Goal: Task Accomplishment & Management: Complete application form

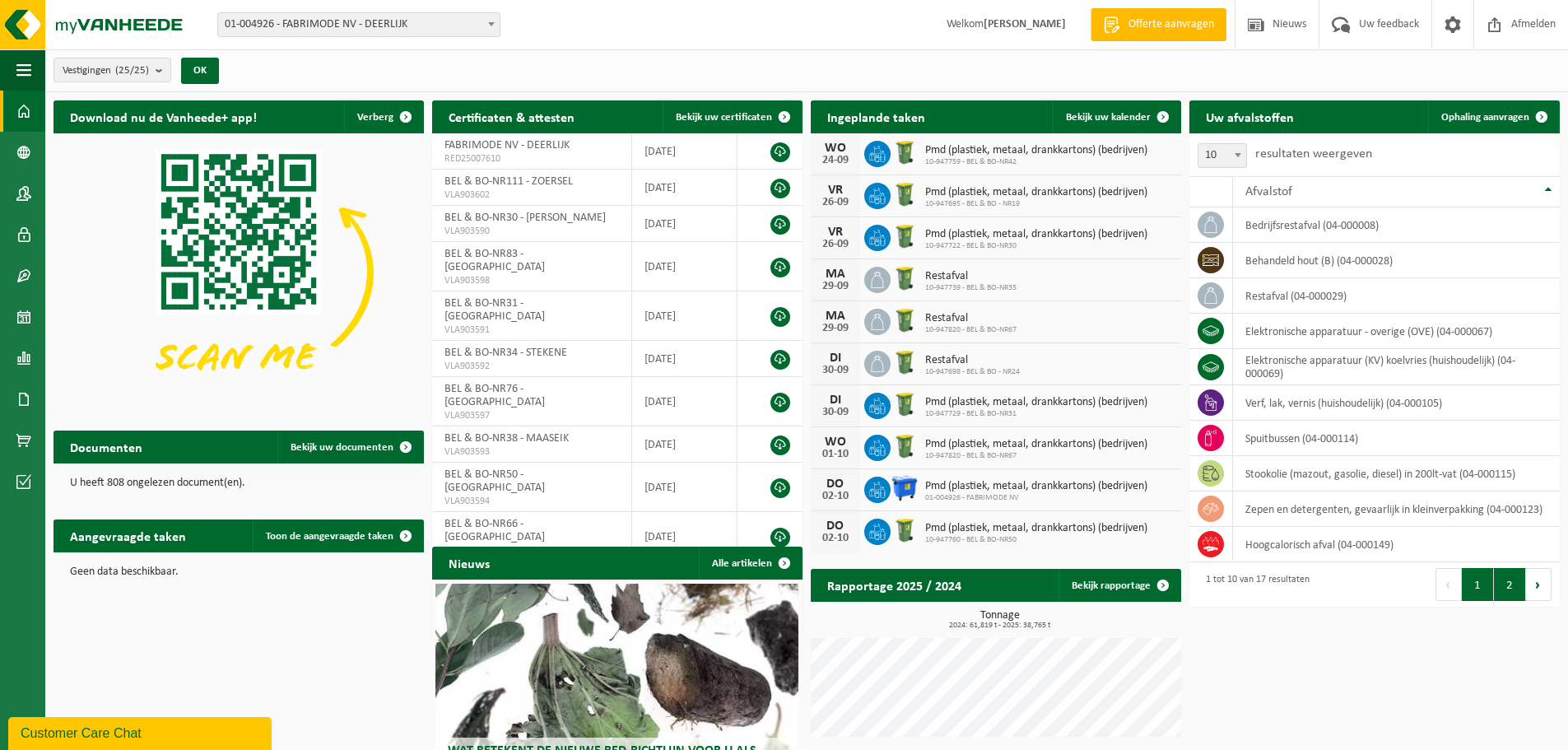
click at [1503, 592] on button "2" at bounding box center [1510, 584] width 32 height 33
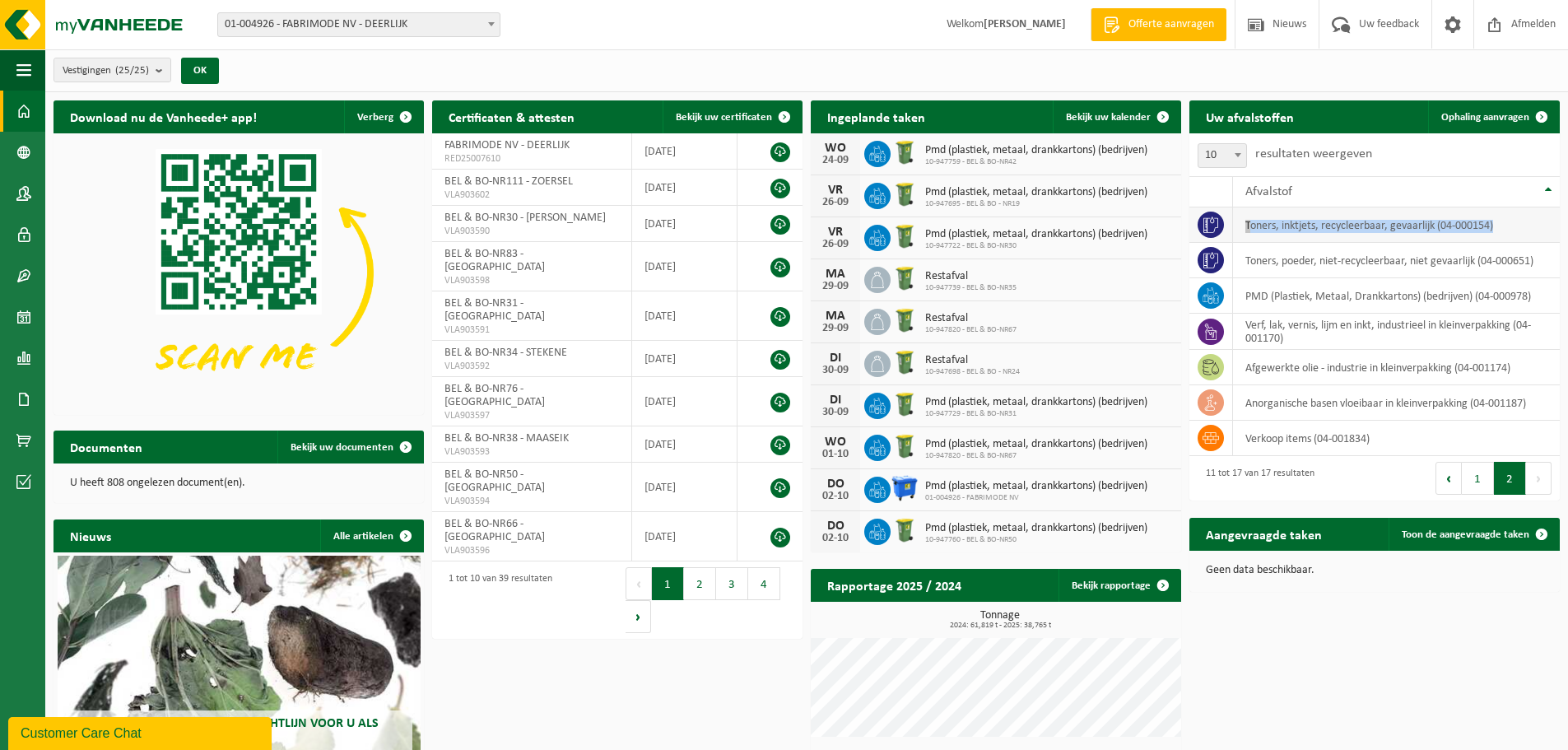
drag, startPoint x: 1519, startPoint y: 226, endPoint x: 1245, endPoint y: 225, distance: 274.0
click at [1245, 225] on td "toners, inktjets, recycleerbaar, gevaarlijk (04-000154)" at bounding box center [1396, 226] width 327 height 36
click at [24, 318] on span at bounding box center [23, 317] width 14 height 41
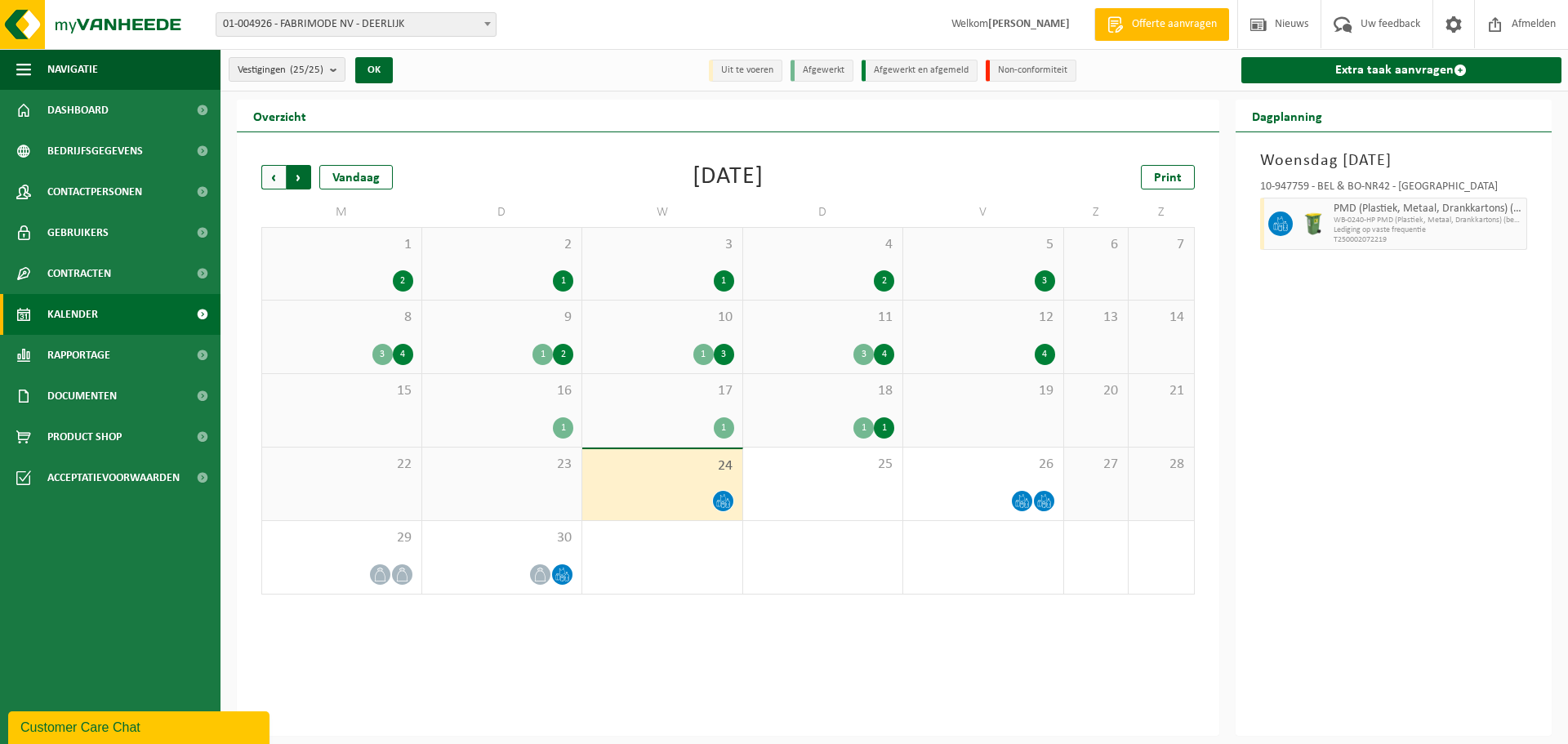
click at [282, 182] on span "Vorige" at bounding box center [273, 176] width 24 height 24
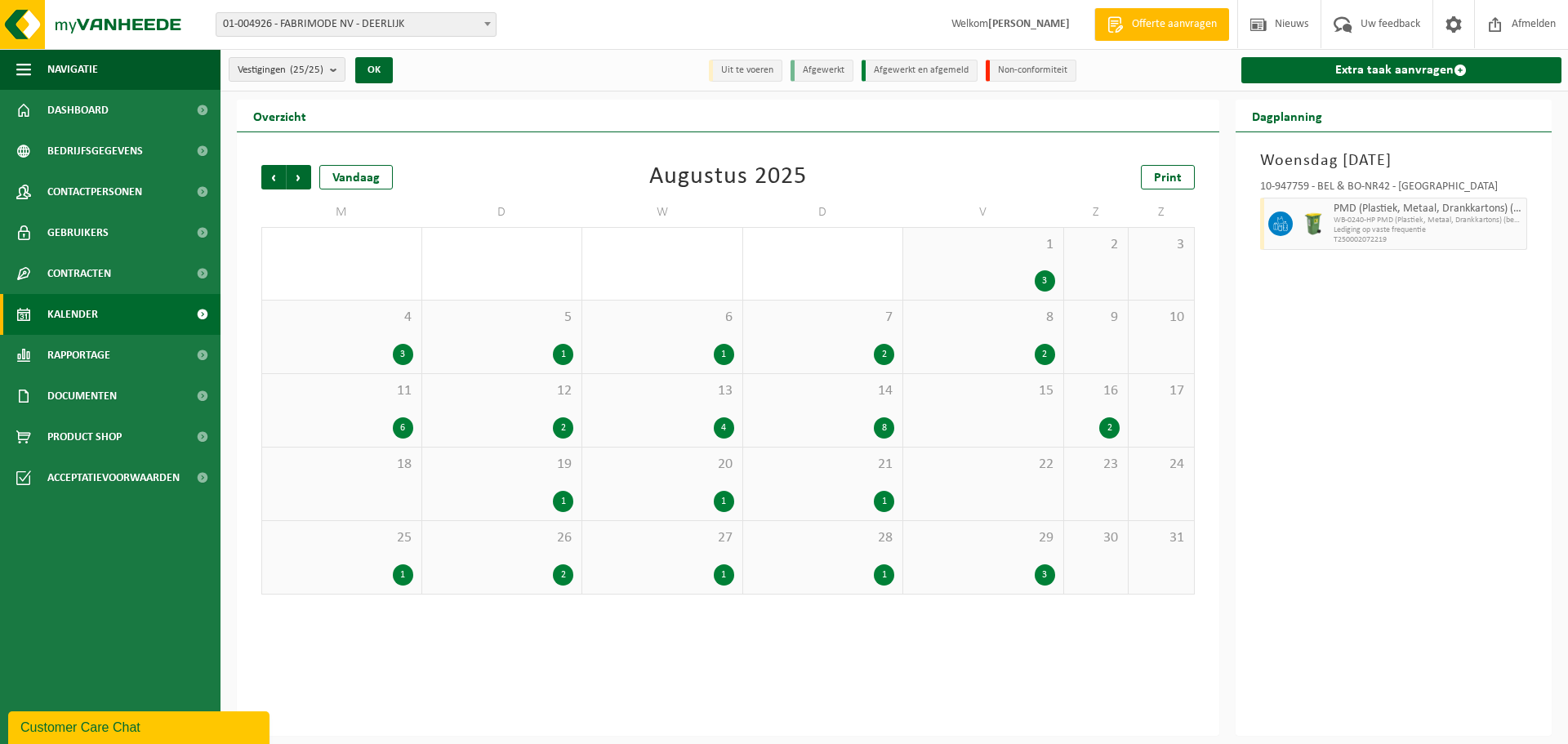
click at [282, 182] on span "Vorige" at bounding box center [273, 176] width 24 height 24
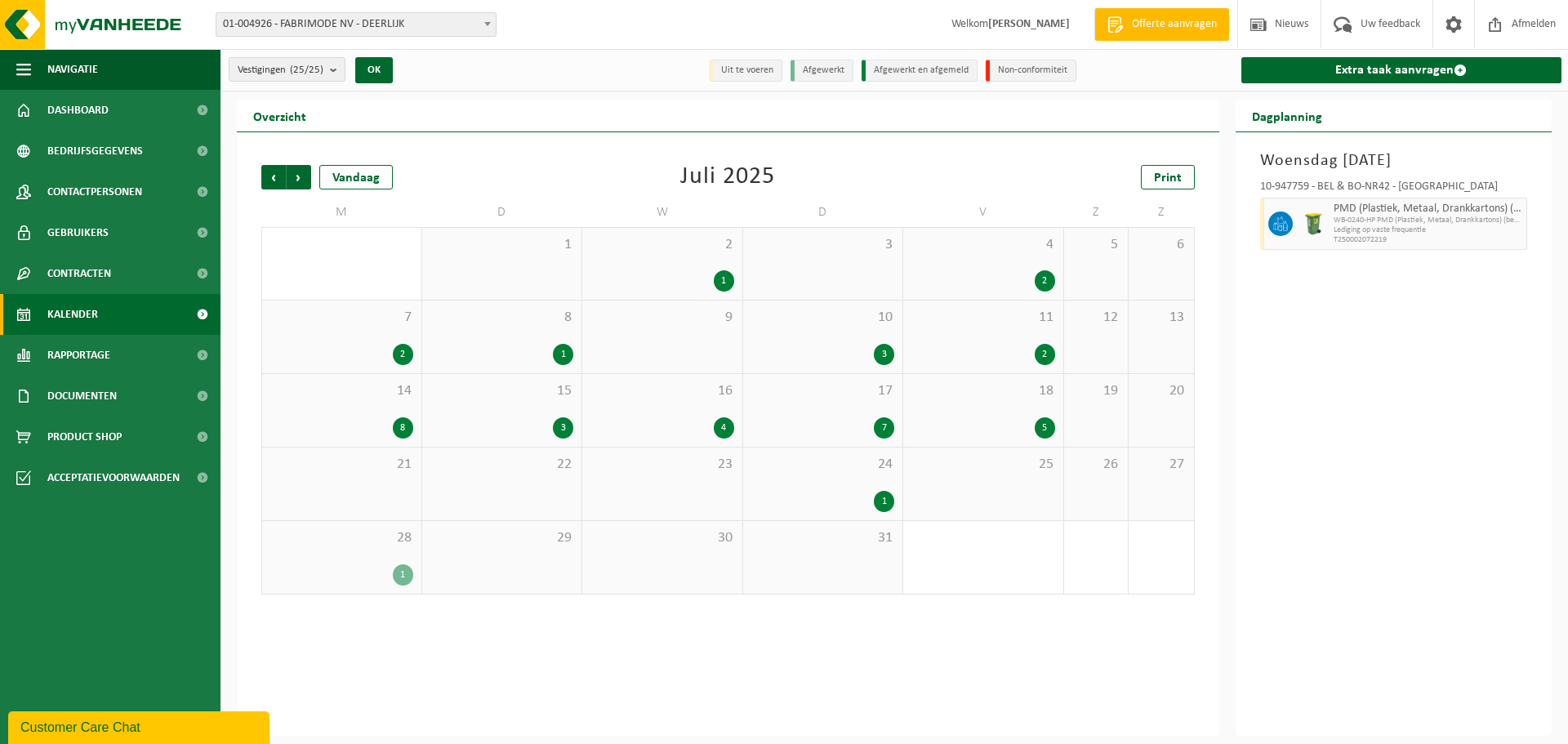
click at [352, 393] on span "14" at bounding box center [341, 390] width 143 height 18
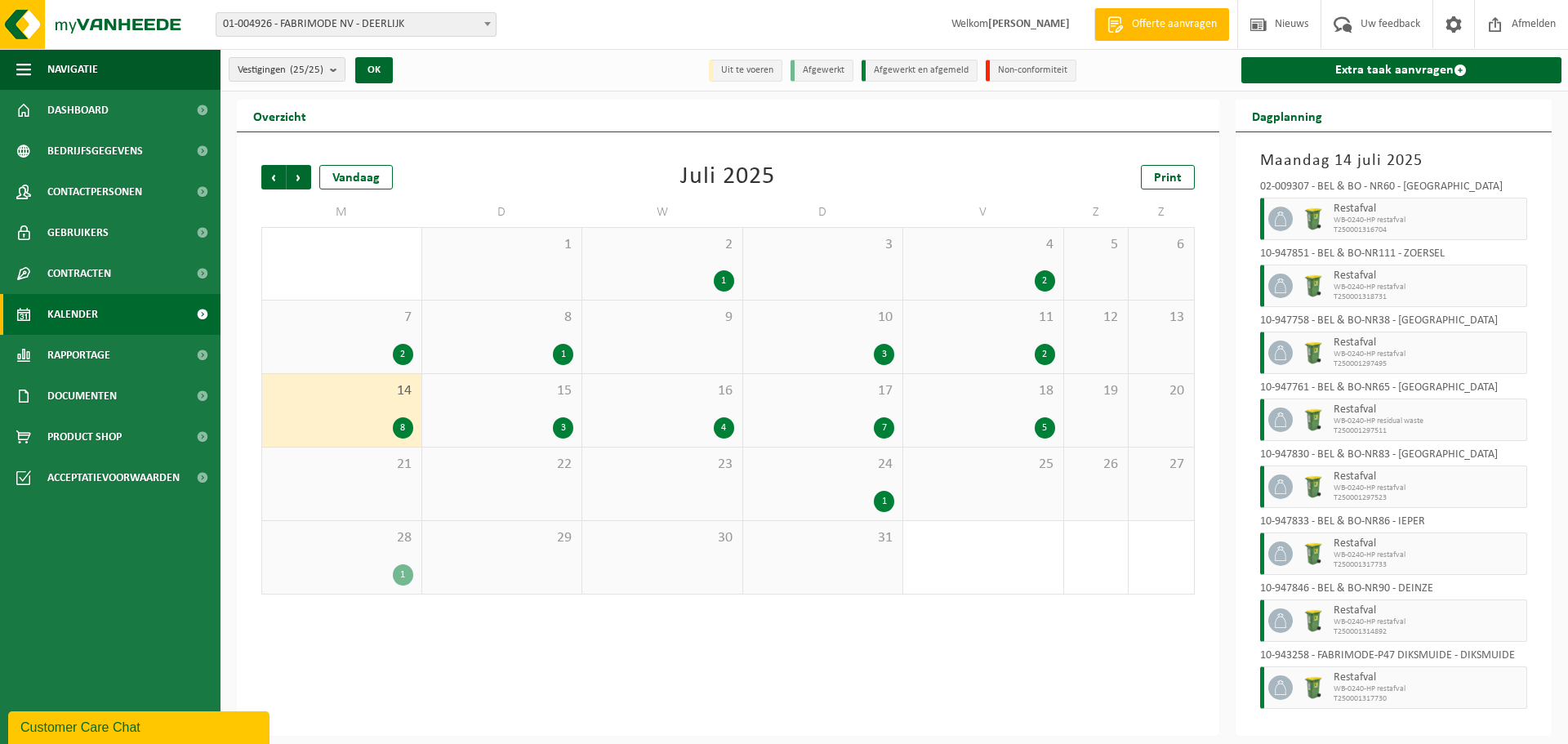
click at [359, 347] on div "2" at bounding box center [341, 354] width 143 height 21
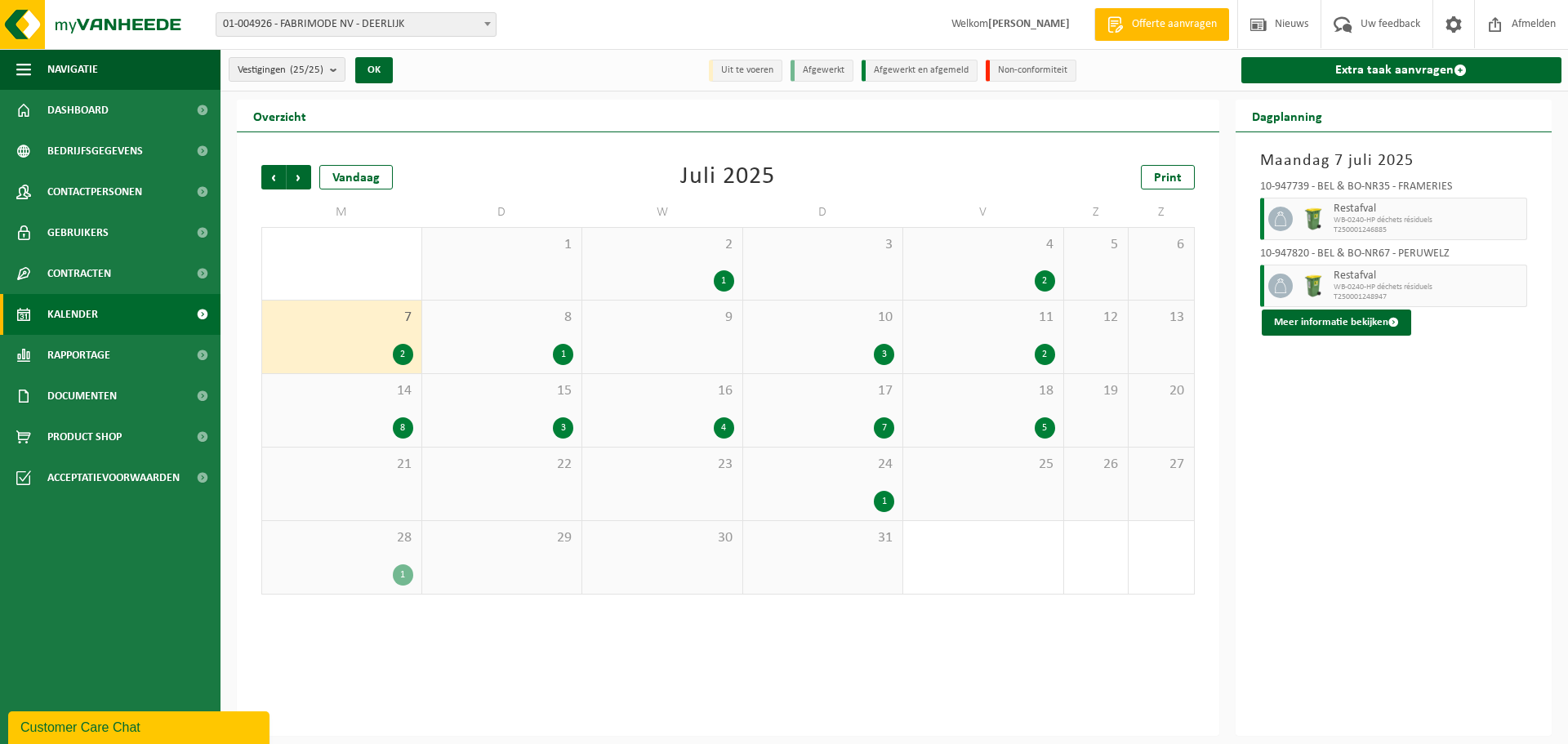
click at [514, 345] on div "1" at bounding box center [502, 354] width 144 height 21
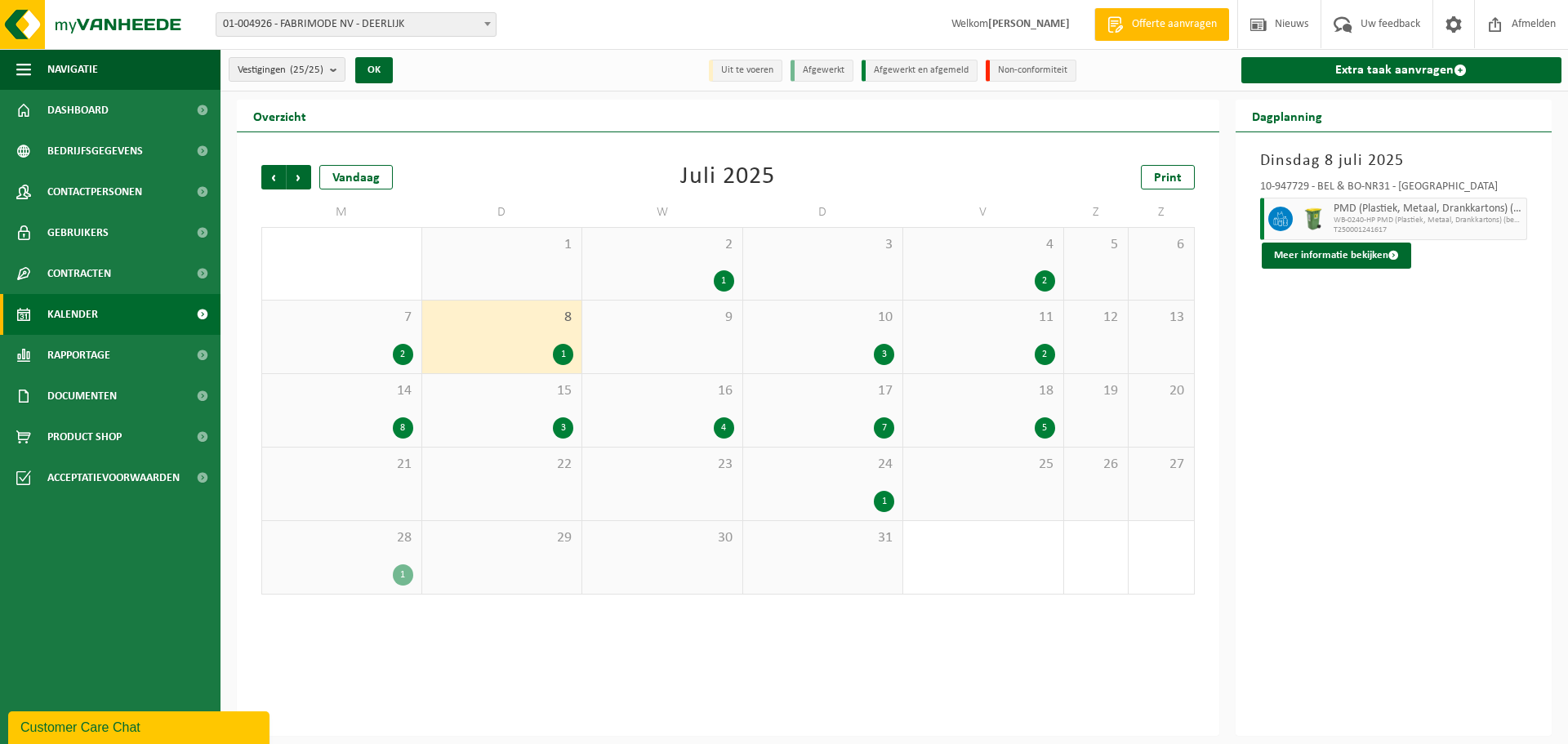
click at [541, 410] on div "15 3" at bounding box center [502, 410] width 160 height 73
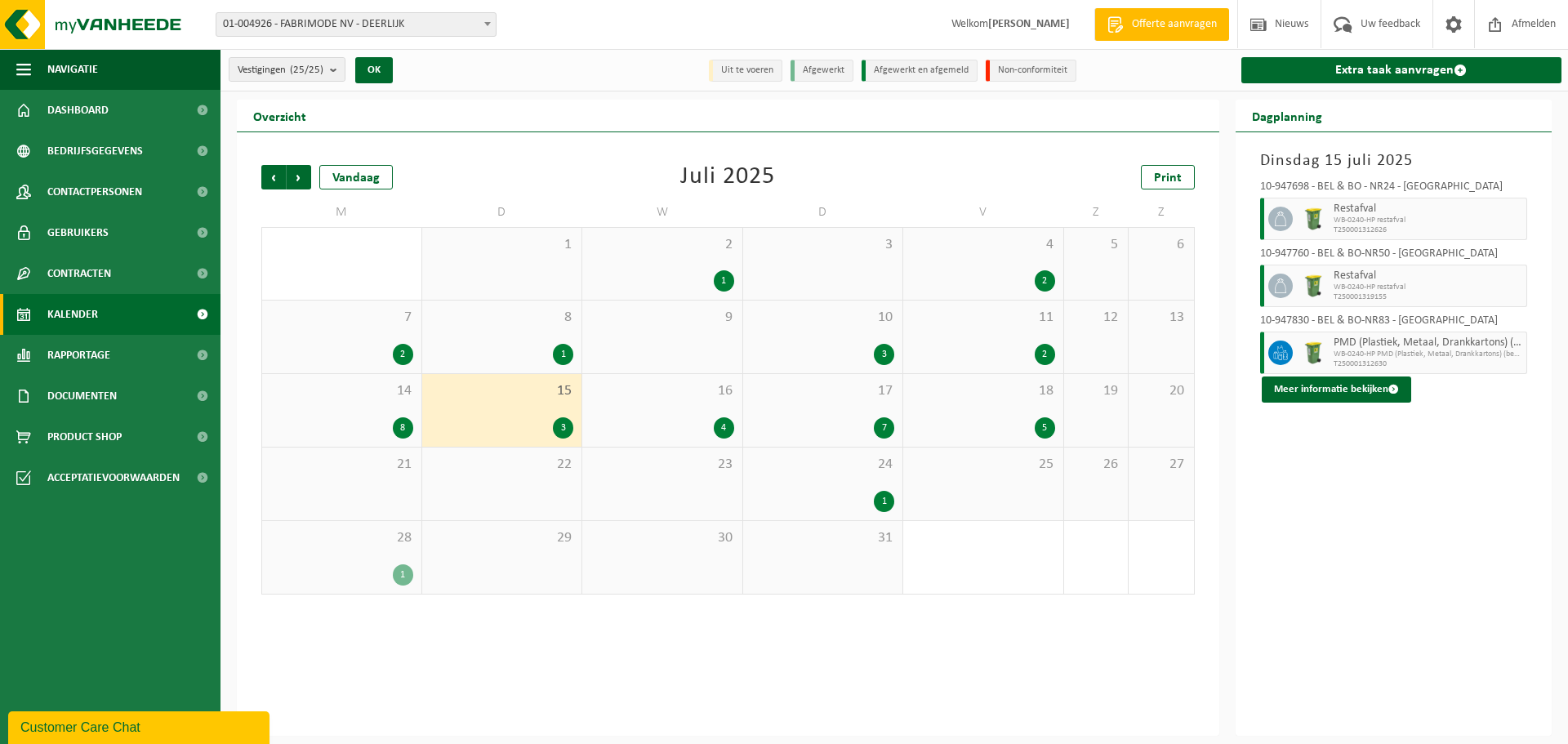
click at [662, 410] on div "16 4" at bounding box center [662, 410] width 160 height 73
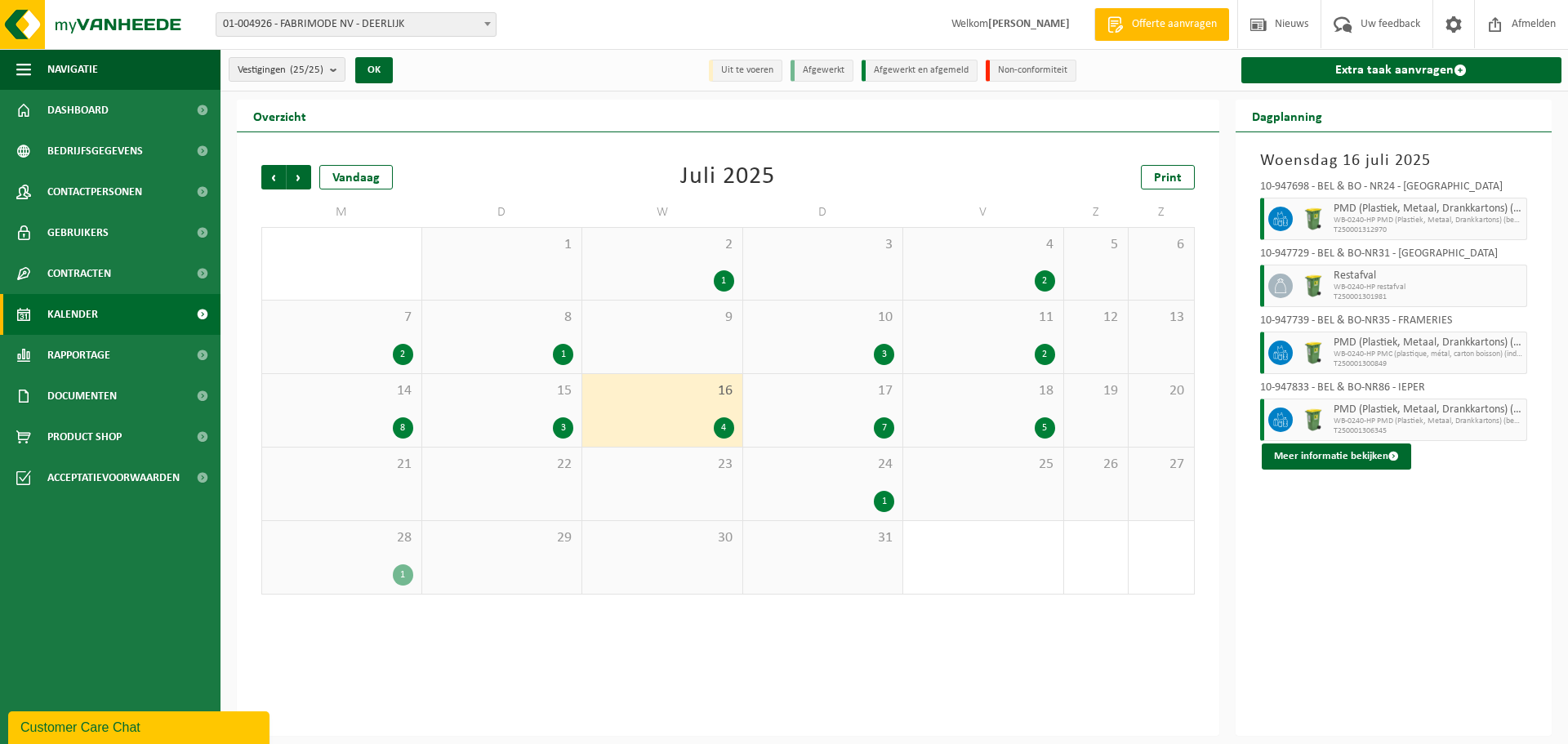
click at [802, 407] on div "17 7" at bounding box center [823, 410] width 160 height 73
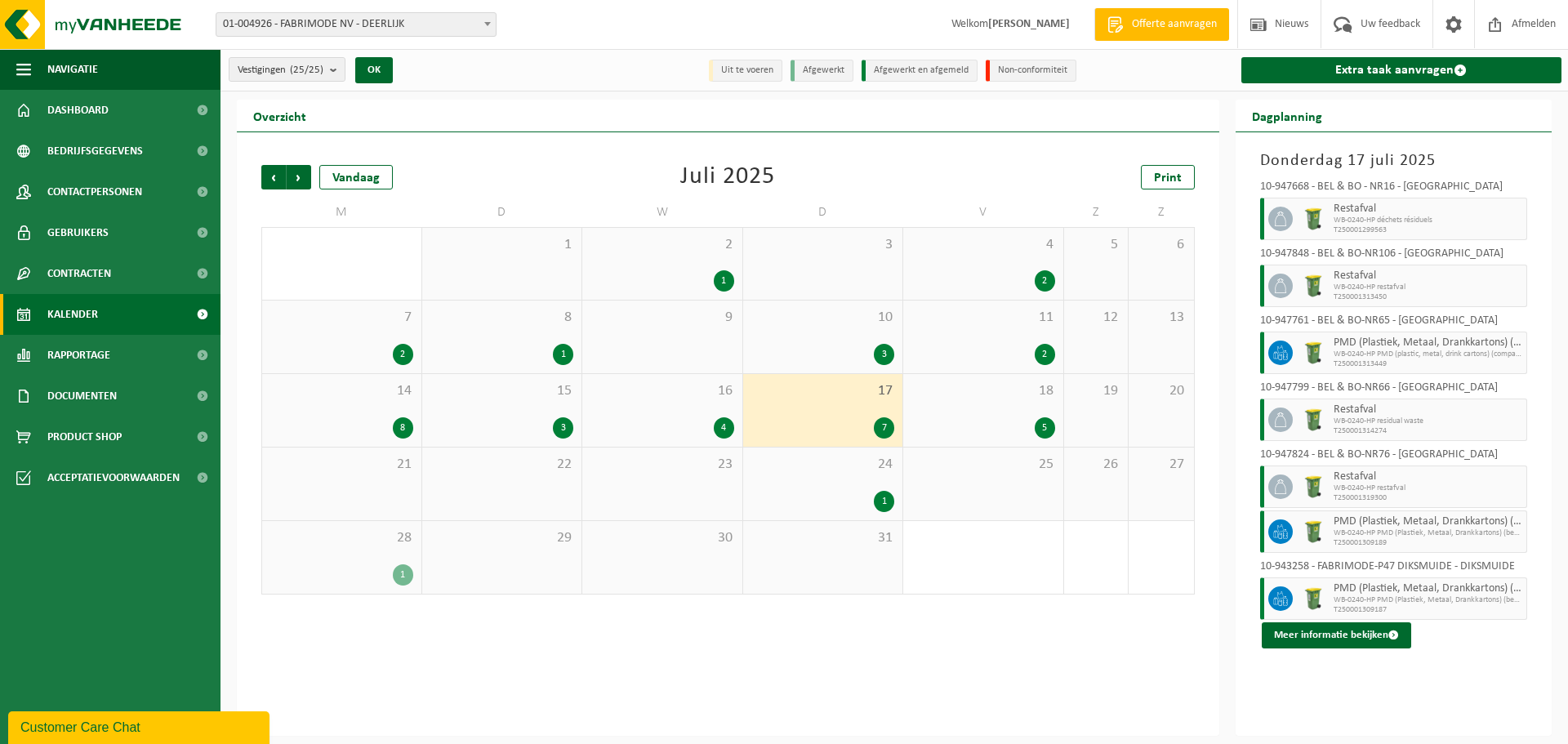
click at [992, 408] on div "18 5" at bounding box center [983, 410] width 160 height 73
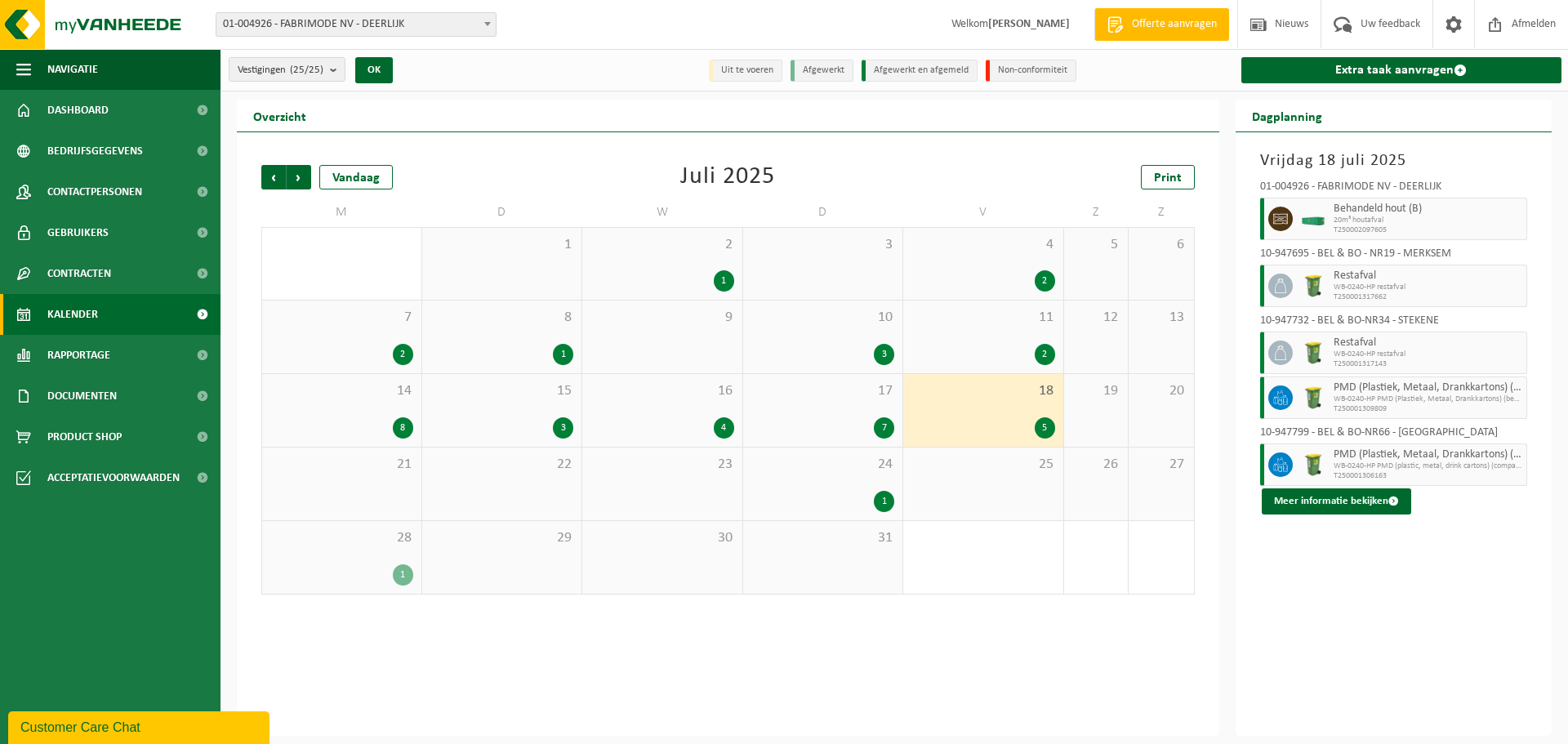
click at [784, 517] on div "24 1" at bounding box center [823, 484] width 160 height 73
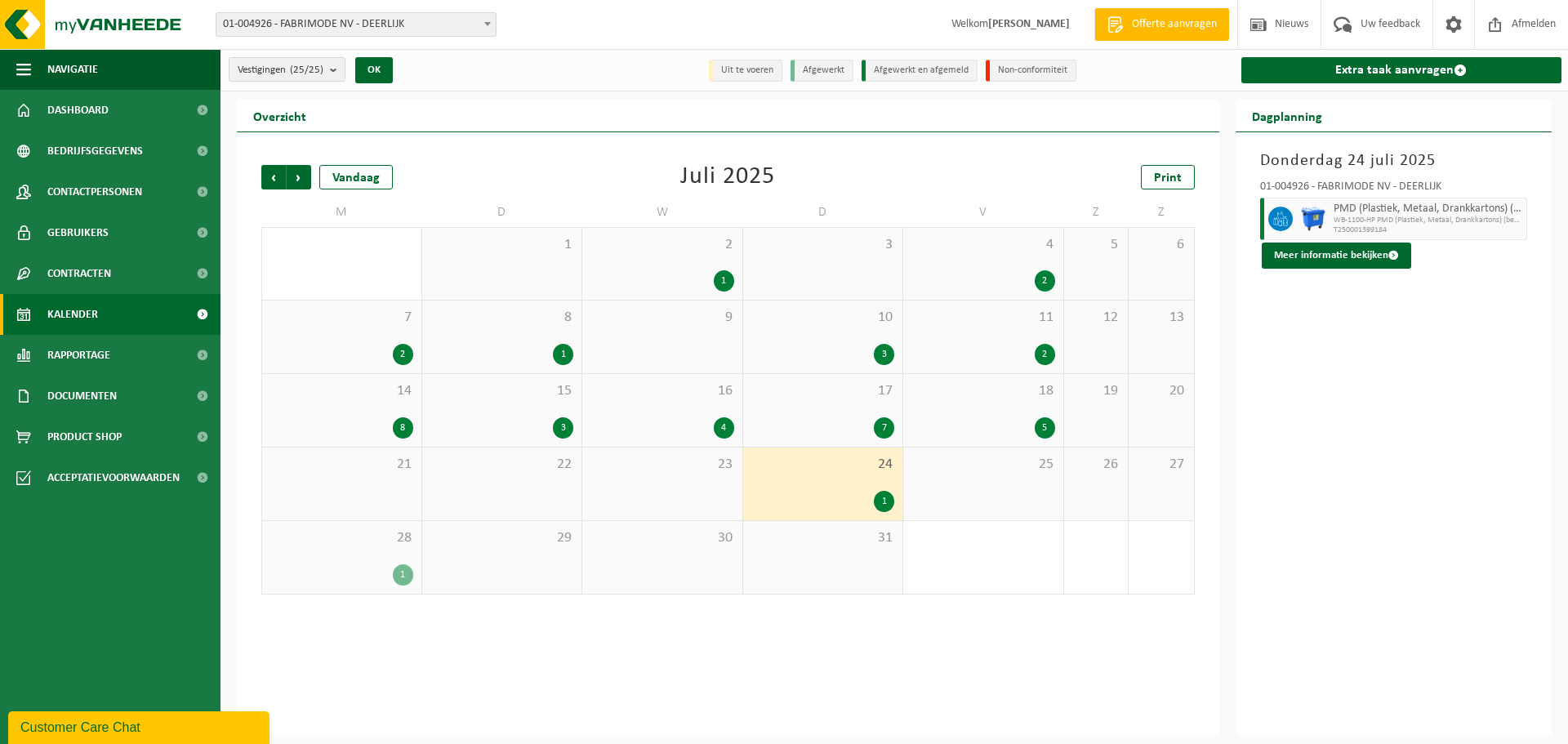
click at [999, 255] on div "4 2" at bounding box center [983, 263] width 160 height 72
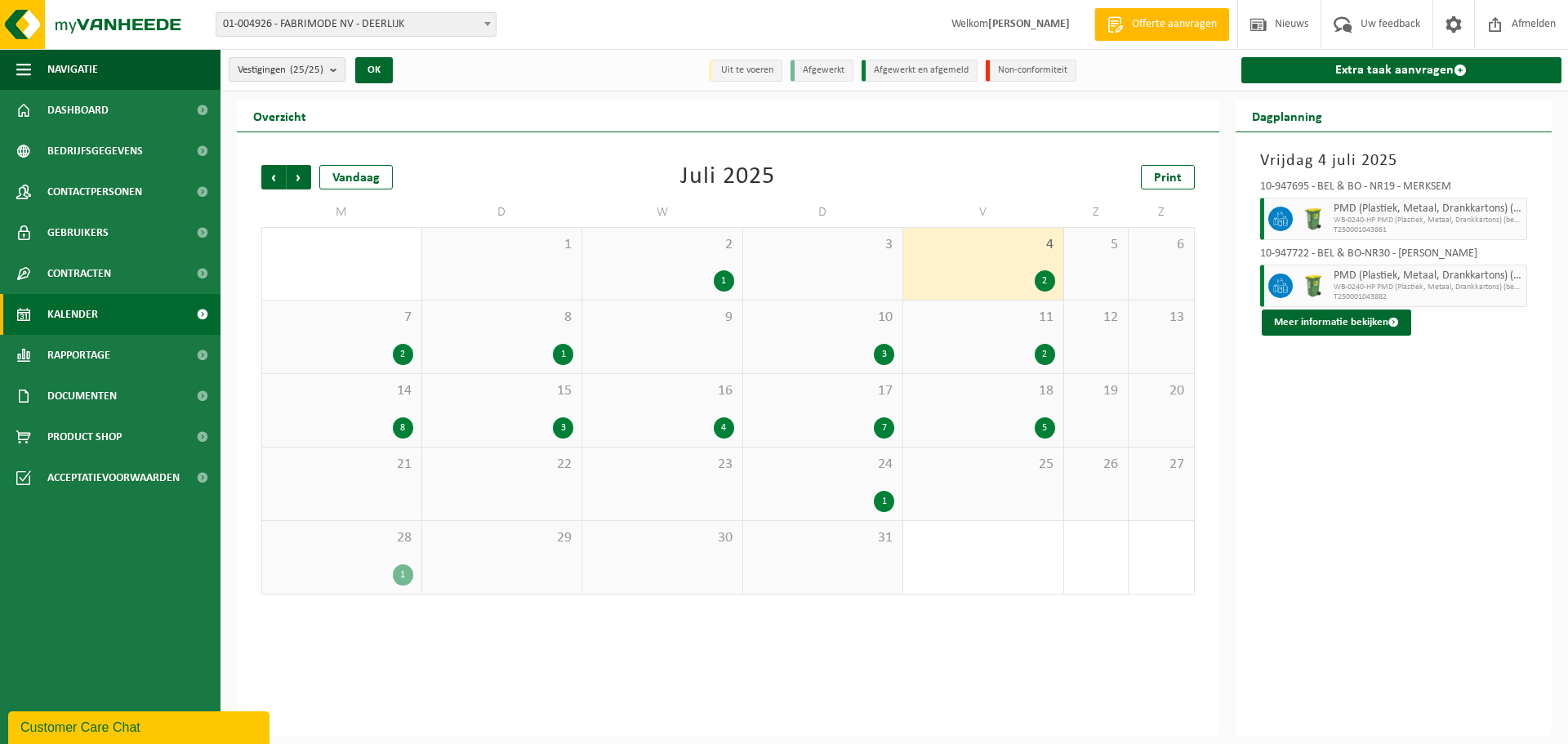
click at [651, 267] on div "2 1" at bounding box center [662, 263] width 160 height 72
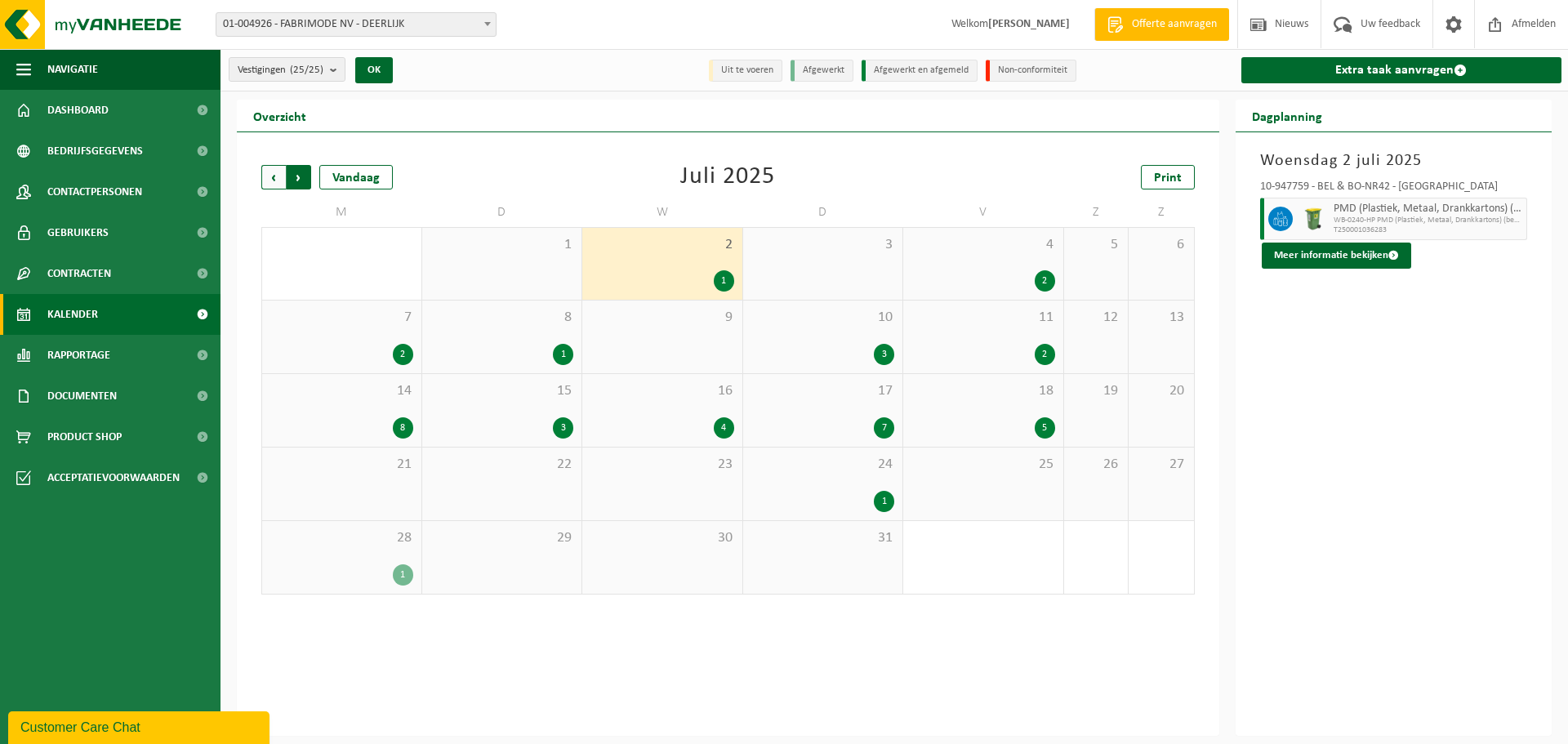
click at [275, 183] on span "Vorige" at bounding box center [273, 176] width 24 height 24
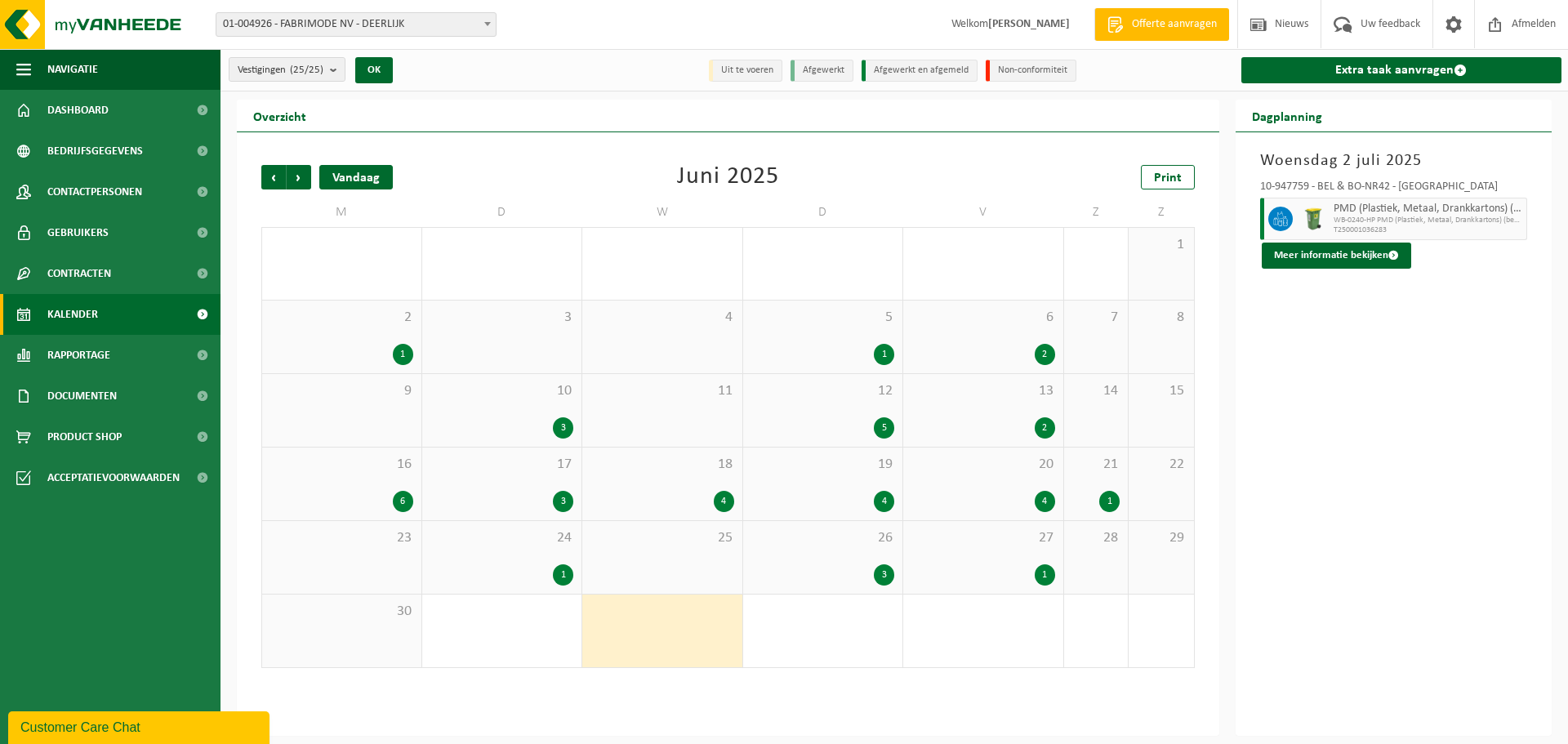
click at [365, 168] on div "Vandaag" at bounding box center [356, 176] width 74 height 24
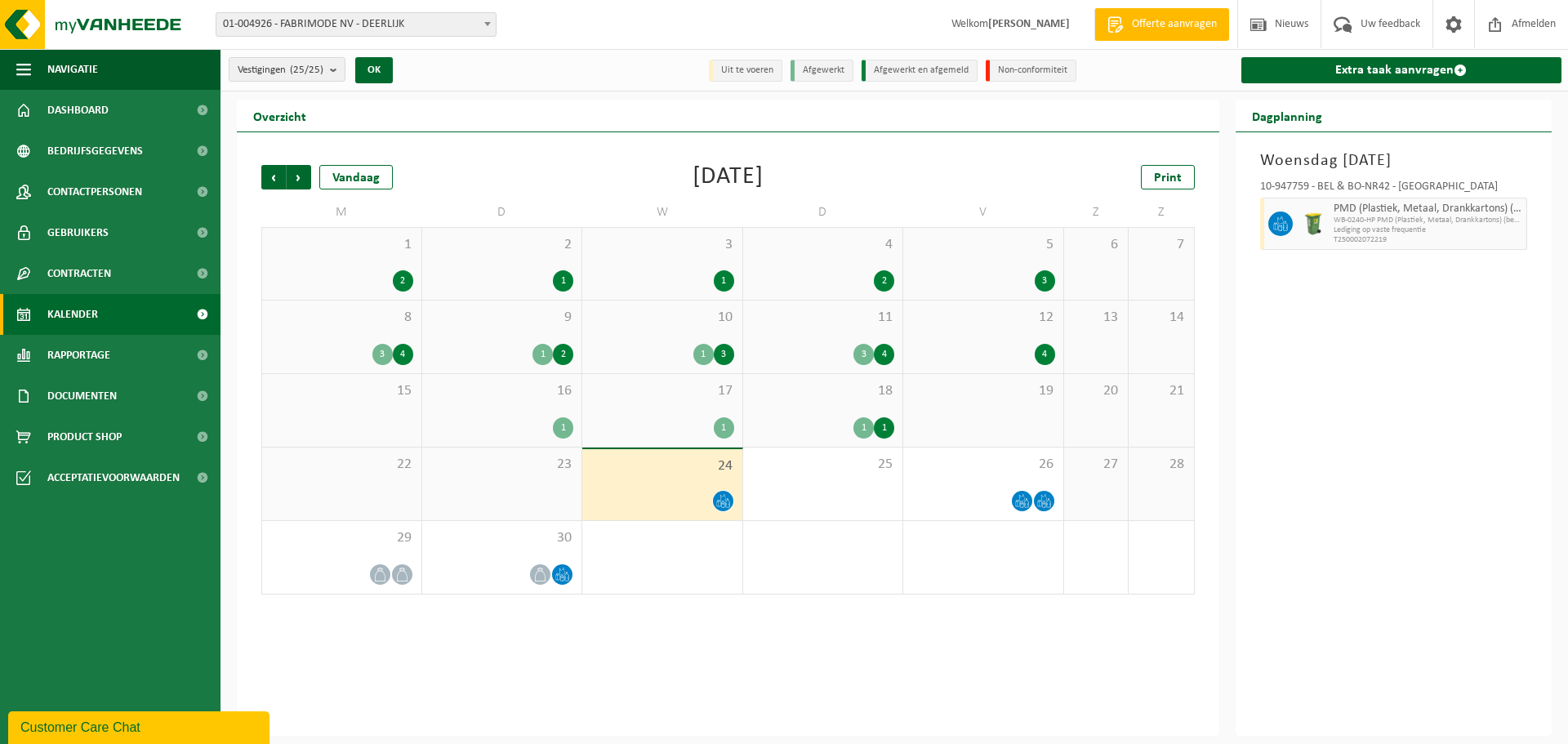
click at [250, 182] on div "Vorige Volgende Vandaag September 2025 Print M D W D V Z Z 1 2 2 1 3 1 4 2 5 3 …" at bounding box center [727, 434] width 983 height 603
click at [265, 183] on span "Vorige" at bounding box center [273, 176] width 24 height 24
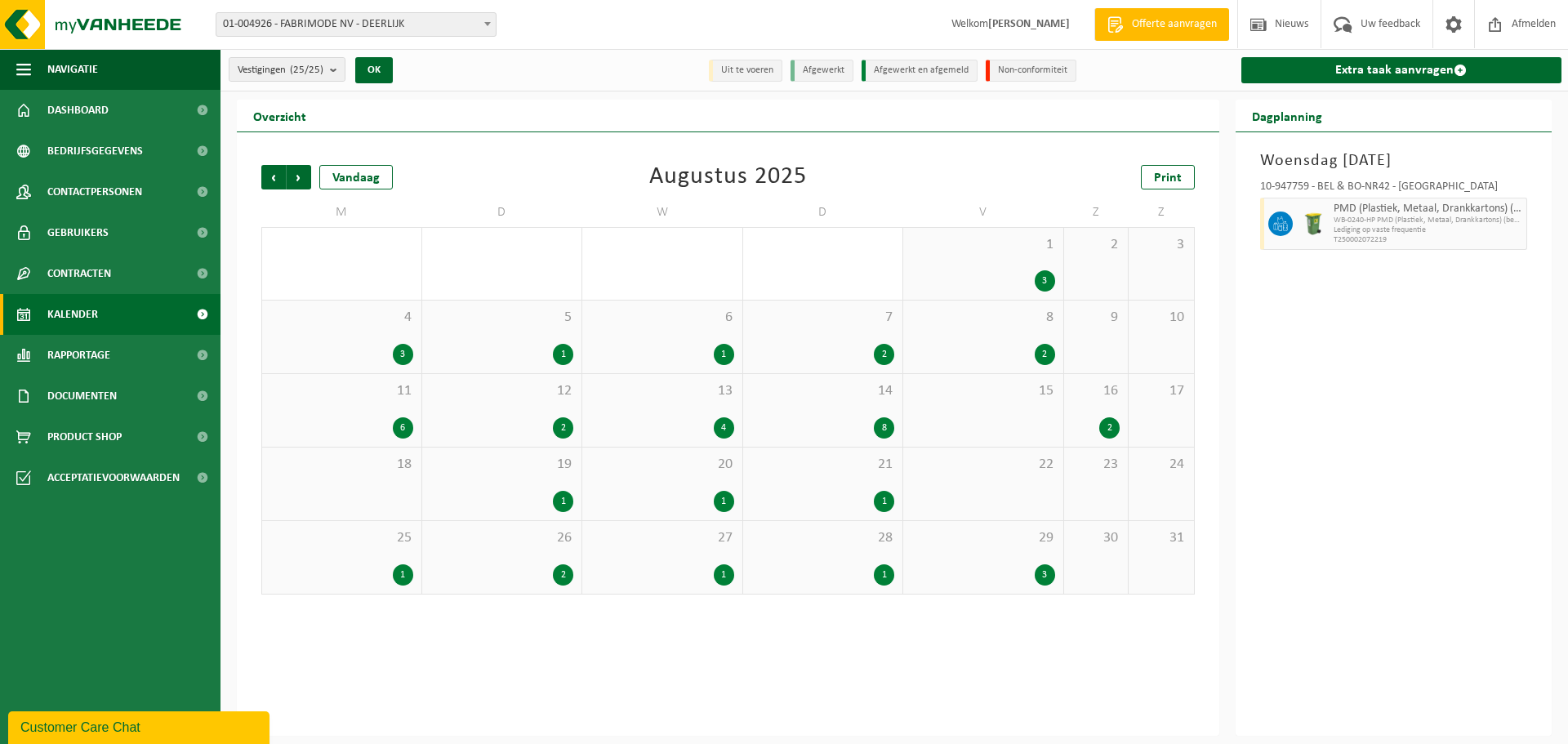
click at [381, 335] on div "4 3" at bounding box center [341, 337] width 160 height 73
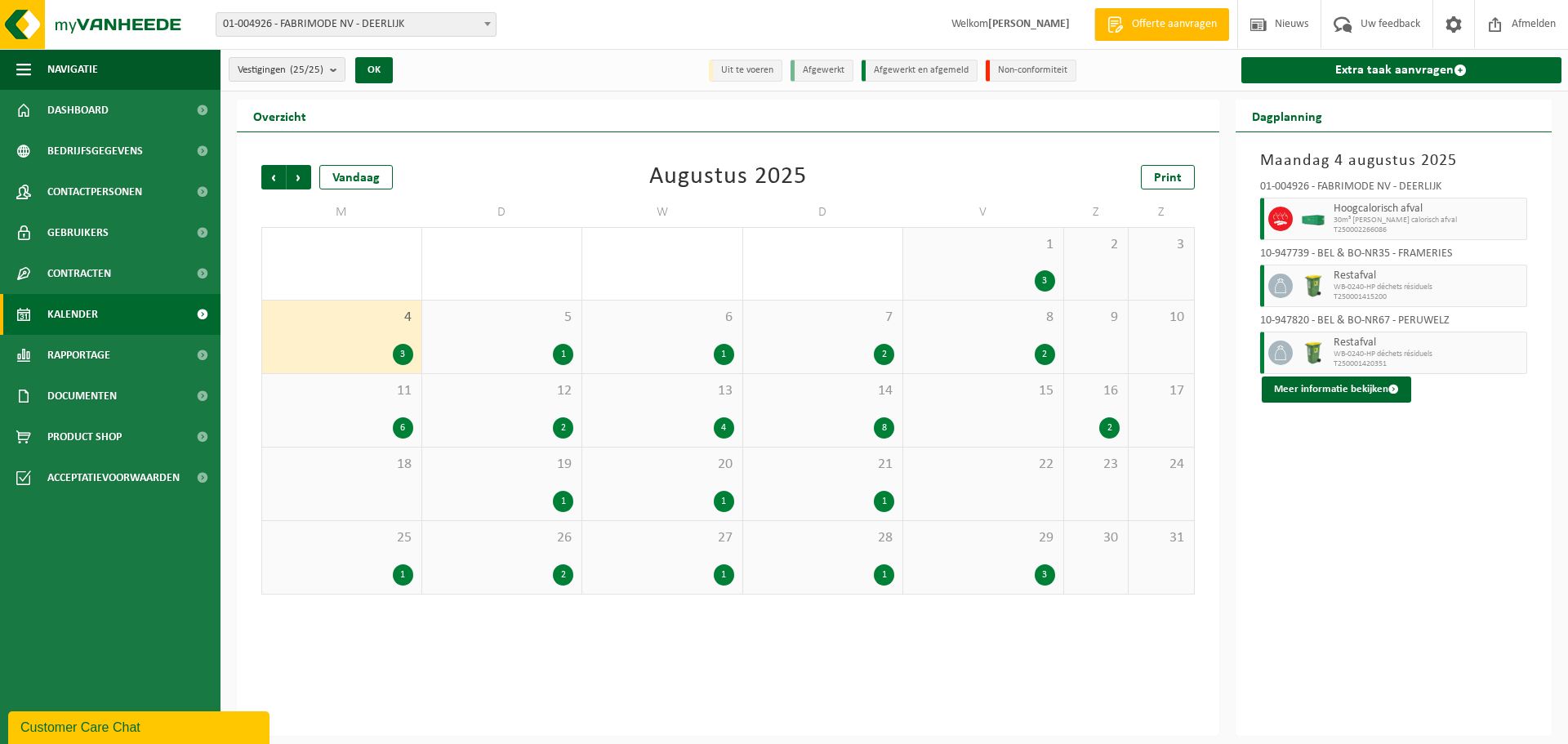
click at [512, 334] on div "5 1" at bounding box center [502, 337] width 160 height 73
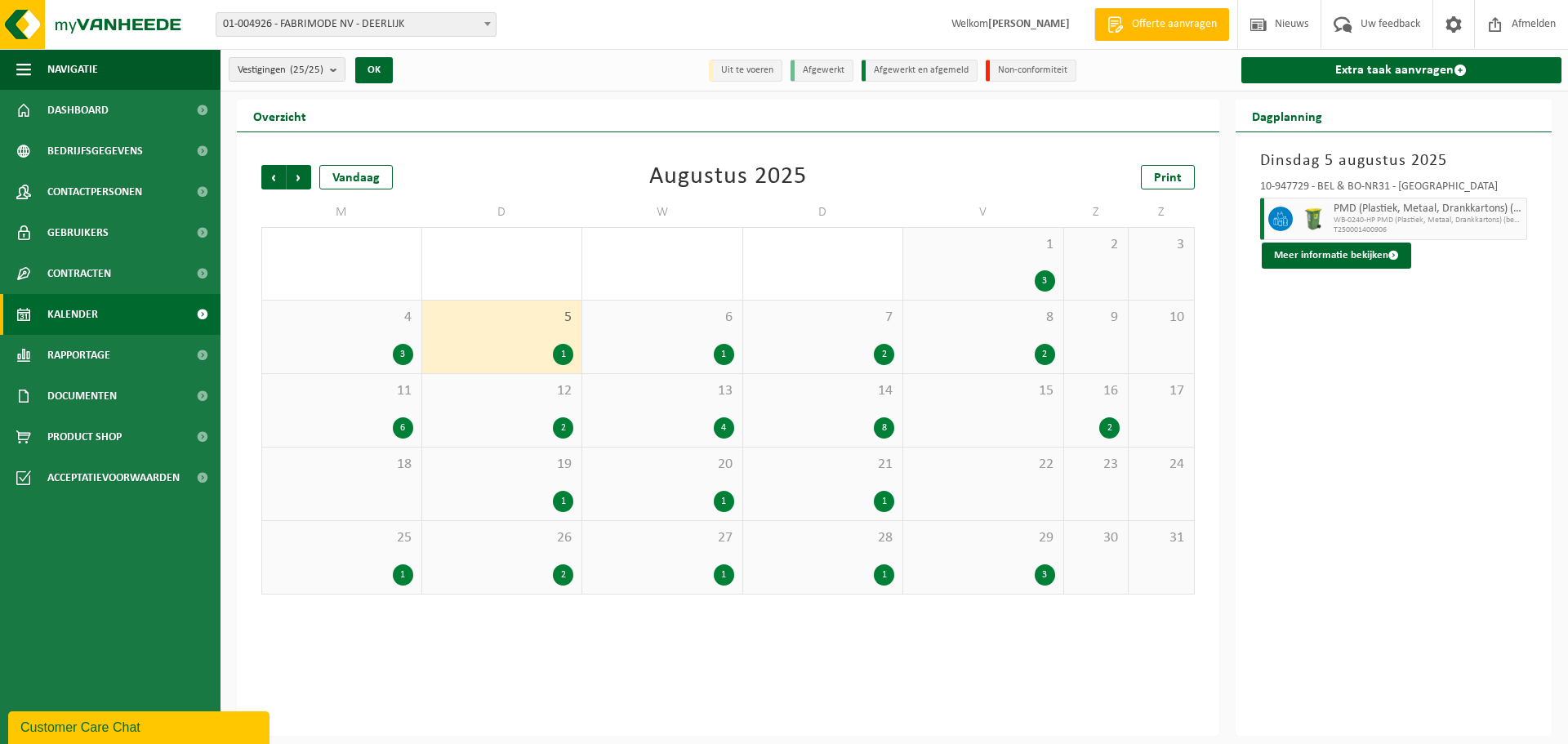
click at [643, 334] on div "6 1" at bounding box center [662, 337] width 160 height 73
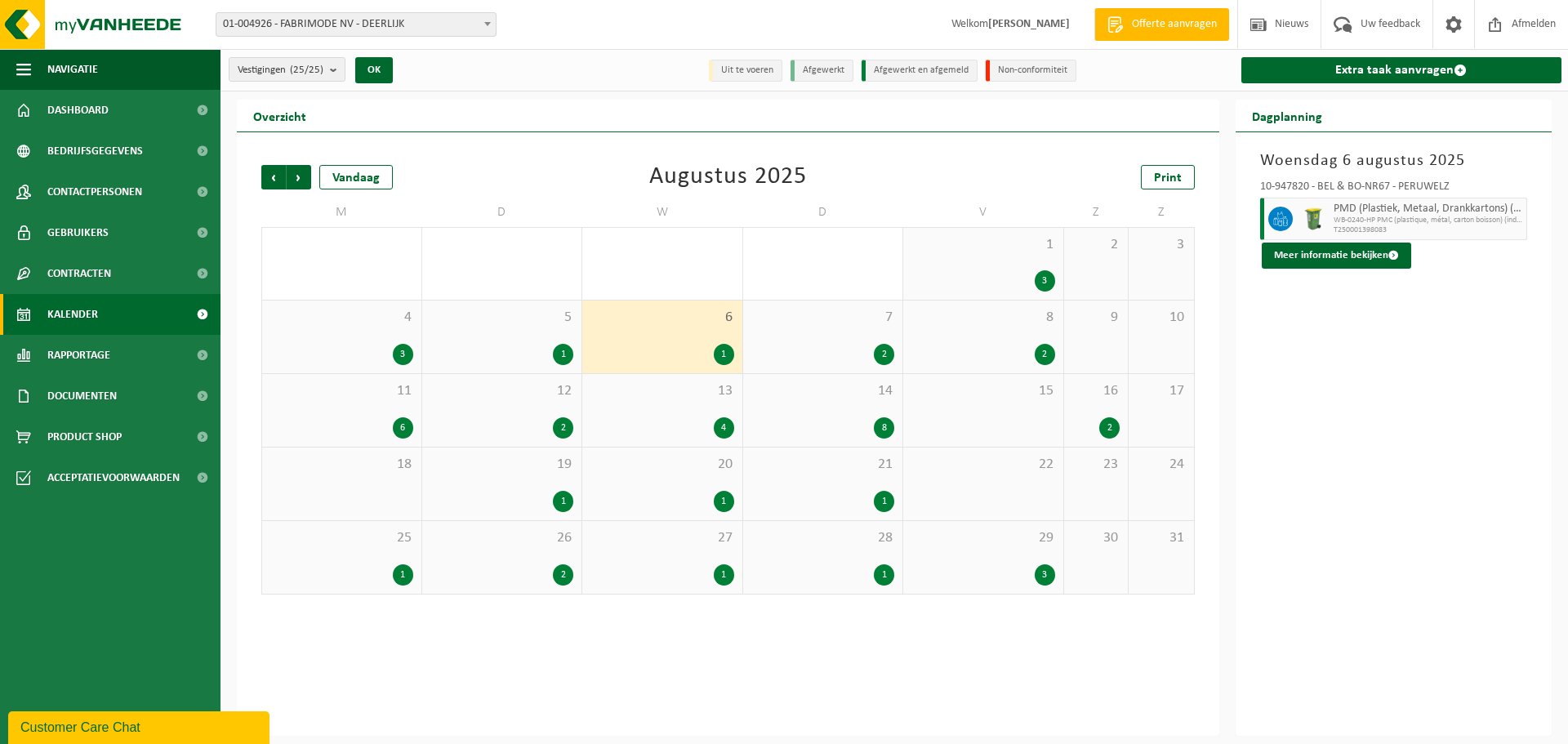
click at [828, 332] on div "7 2" at bounding box center [823, 337] width 160 height 73
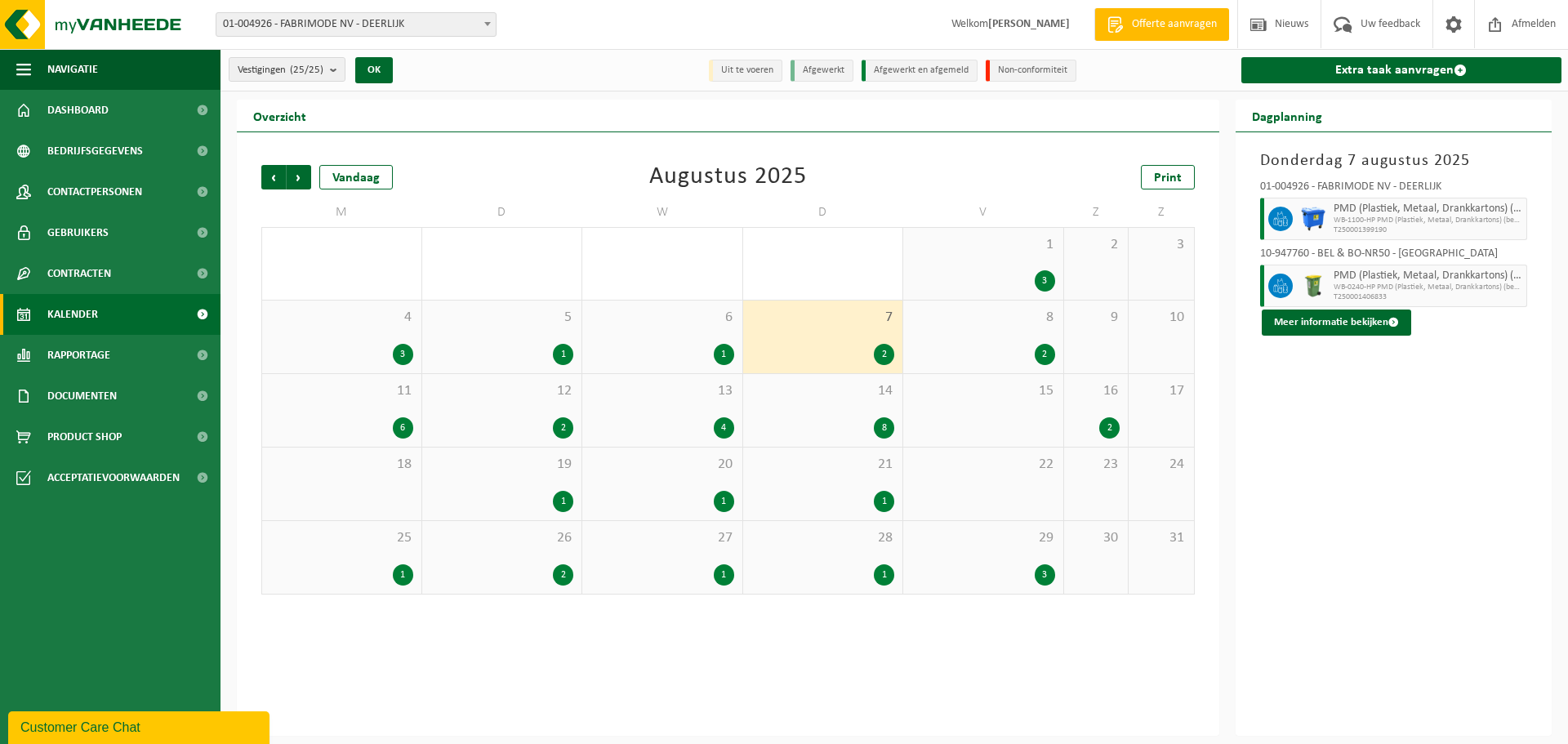
click at [981, 331] on div "8 2" at bounding box center [983, 337] width 160 height 73
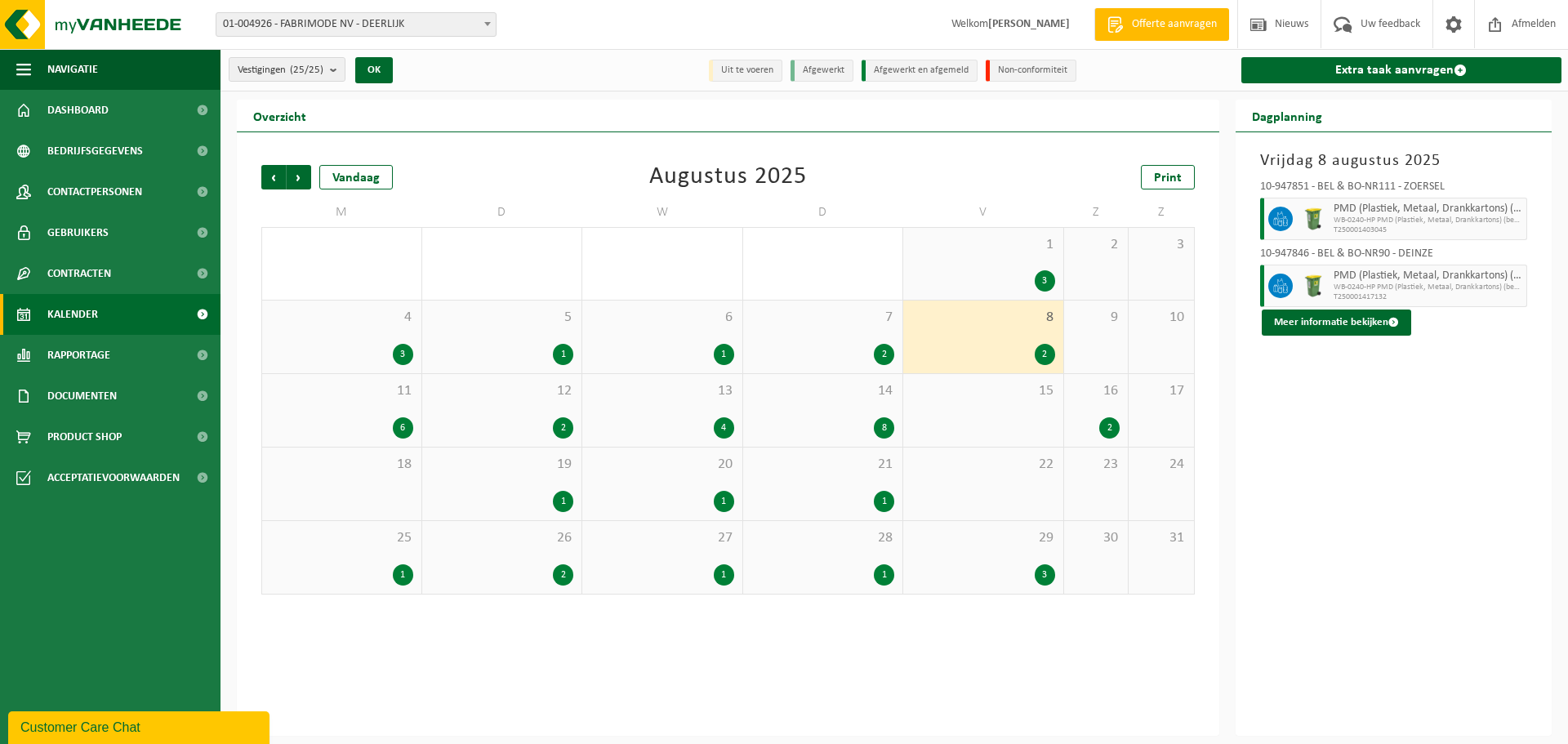
click at [354, 423] on div "6" at bounding box center [341, 427] width 143 height 21
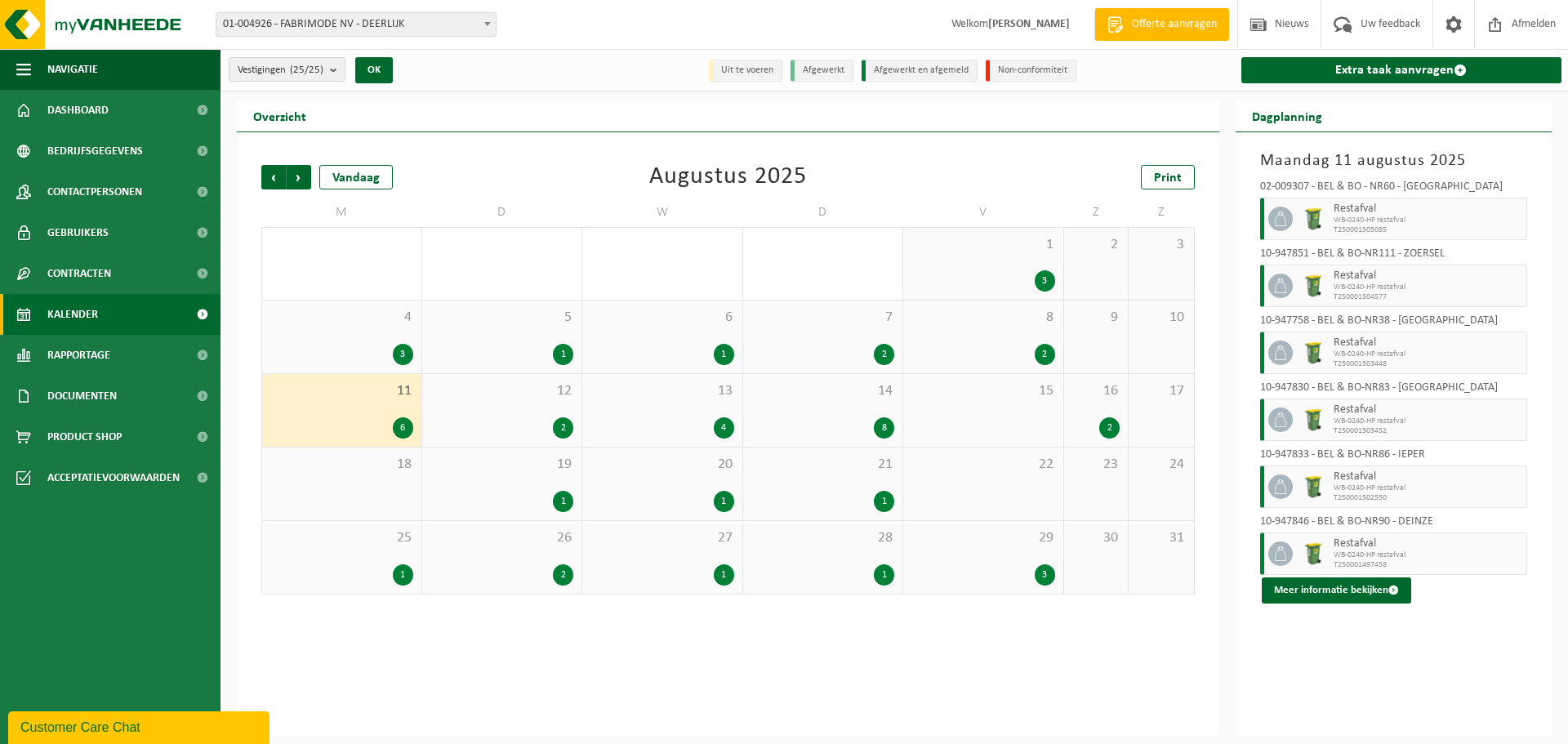
click at [476, 412] on div "12 2" at bounding box center [502, 410] width 160 height 73
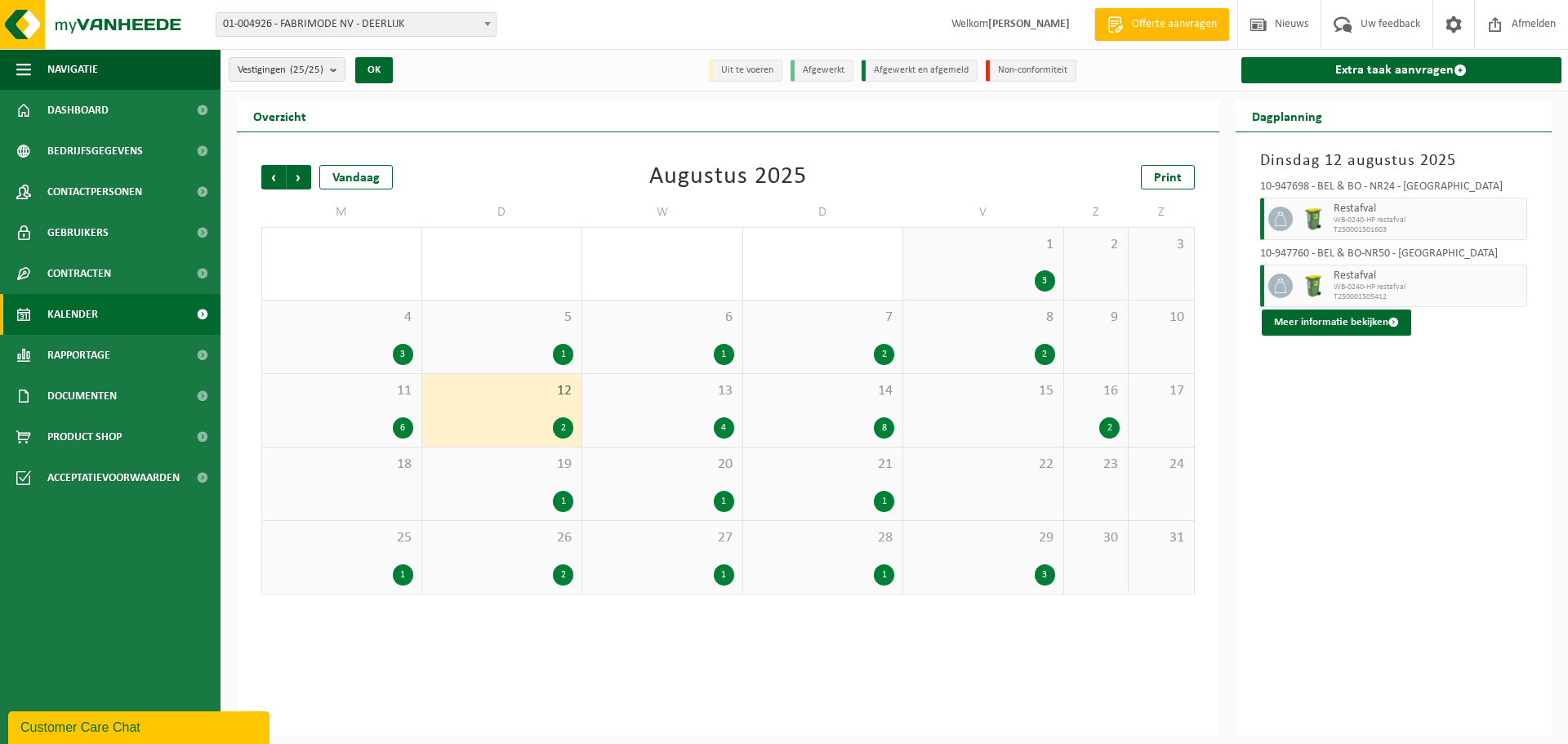
click at [686, 408] on div "13 4" at bounding box center [662, 410] width 160 height 73
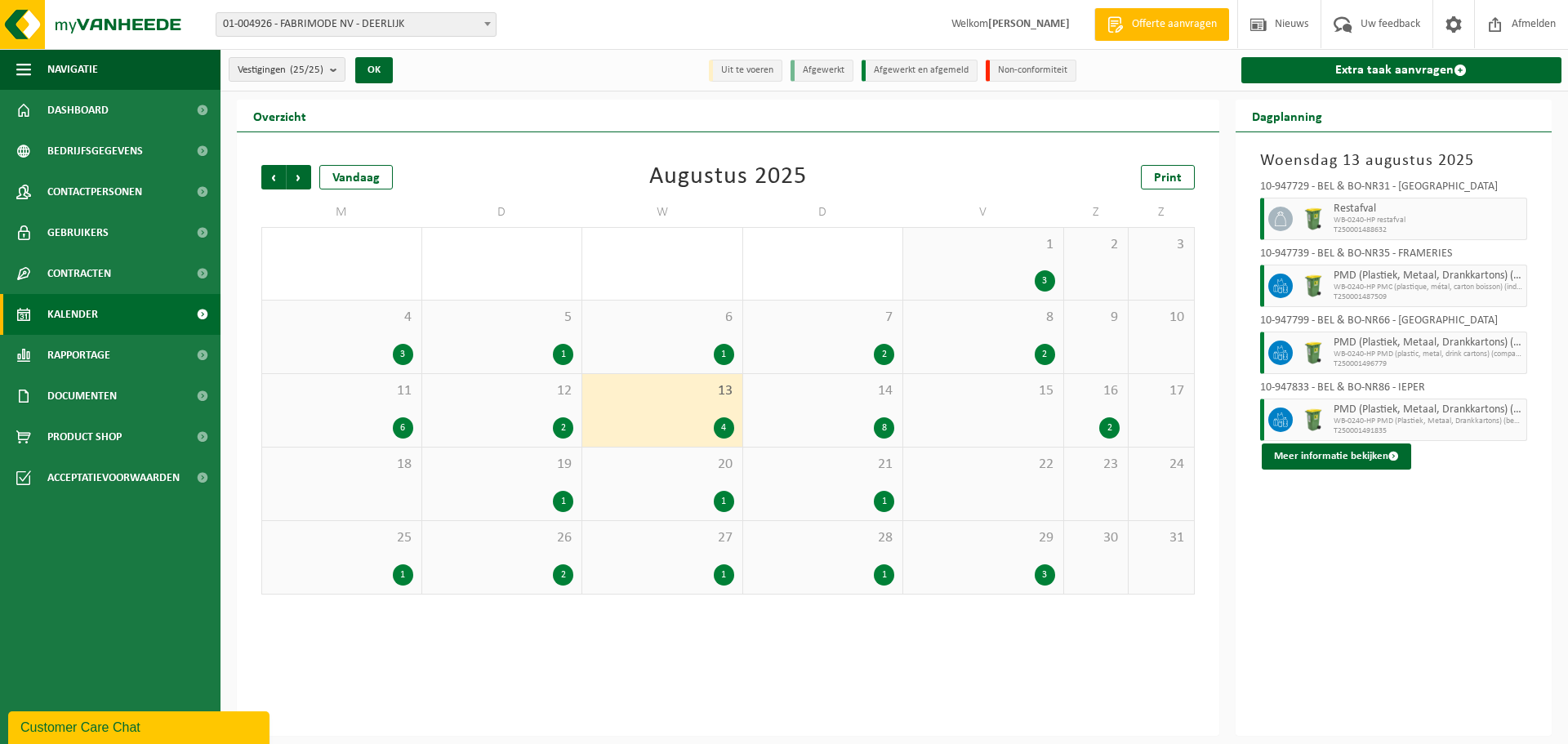
click at [836, 415] on div "14 8" at bounding box center [823, 410] width 160 height 73
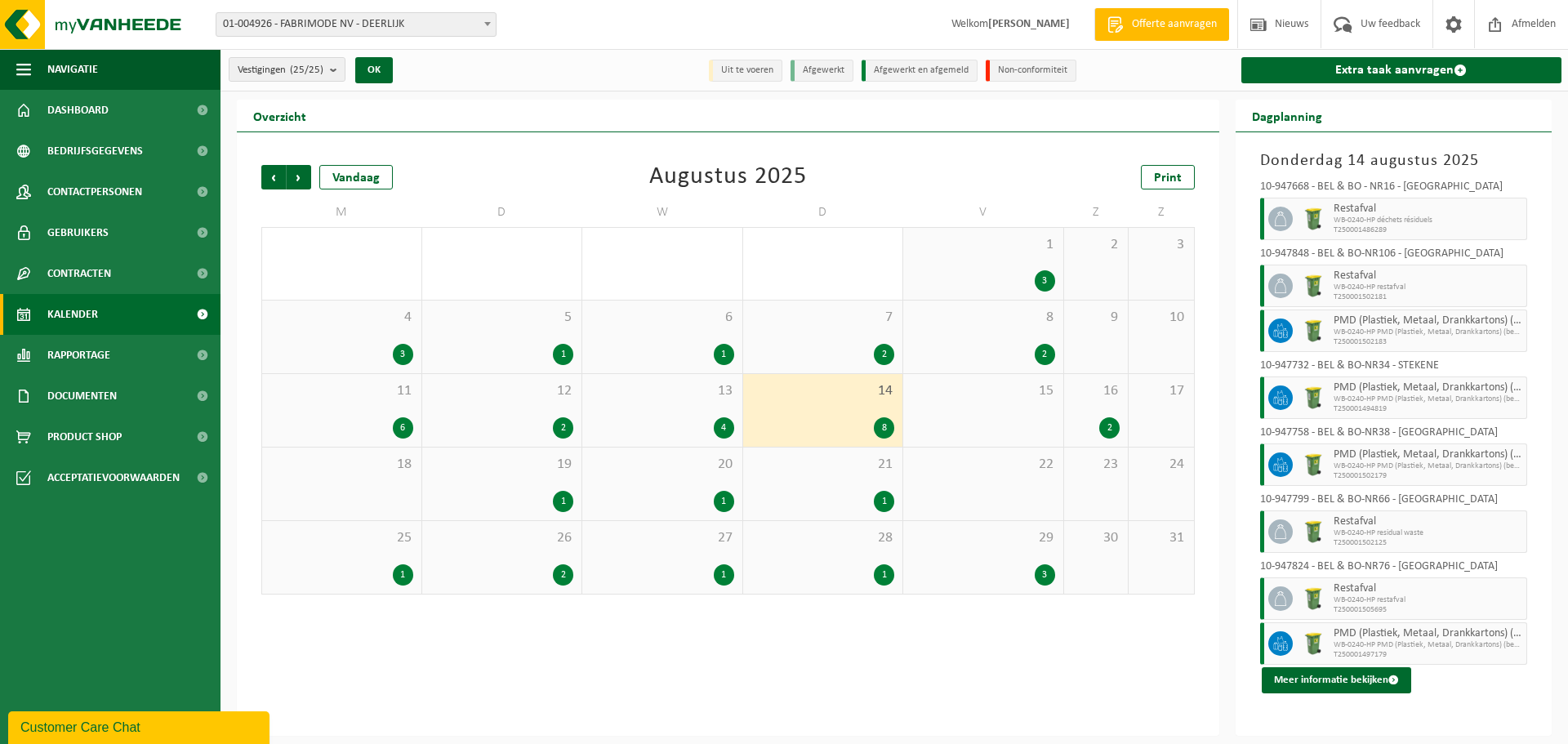
click at [1095, 396] on span "16" at bounding box center [1096, 390] width 48 height 18
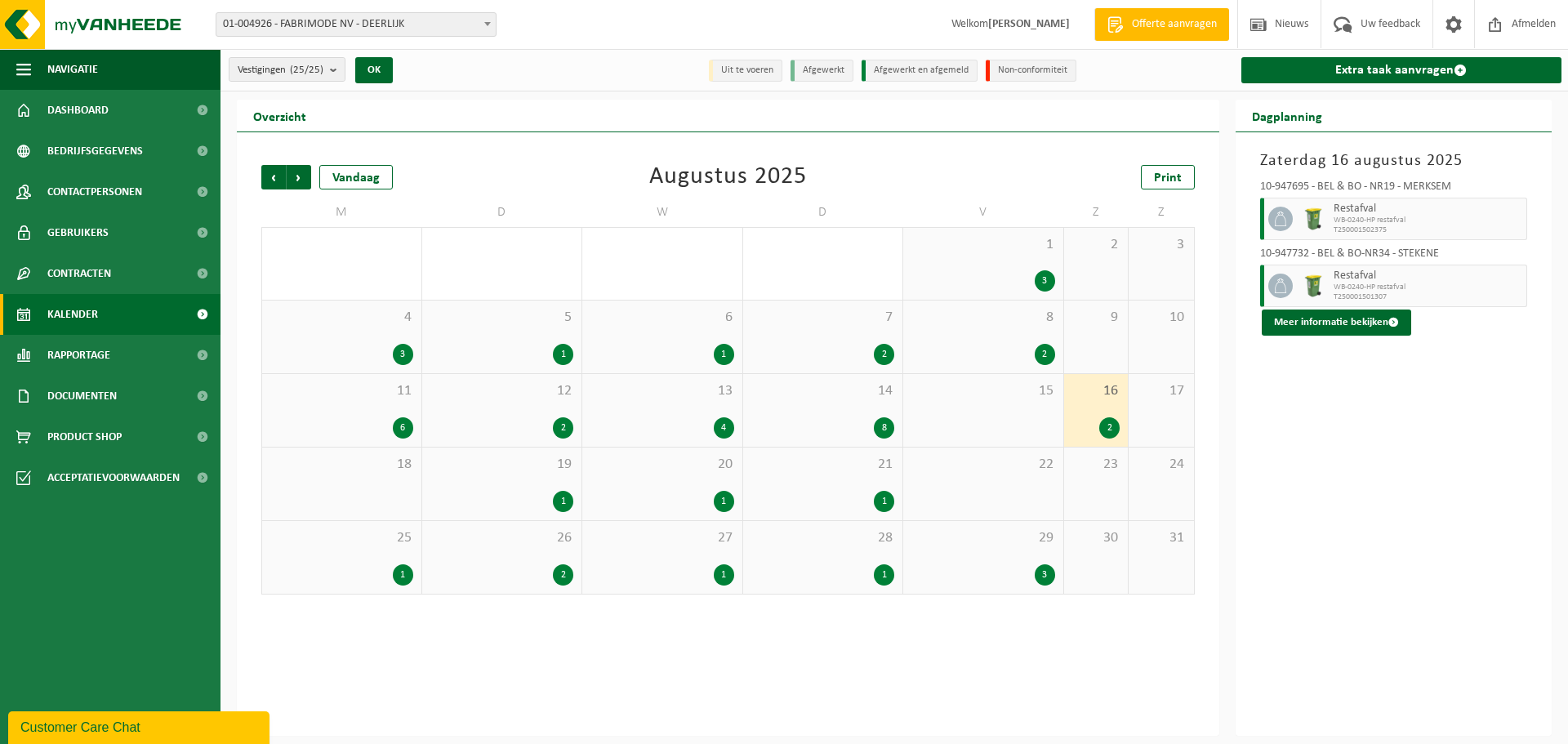
click at [846, 480] on div "21 1" at bounding box center [823, 484] width 160 height 73
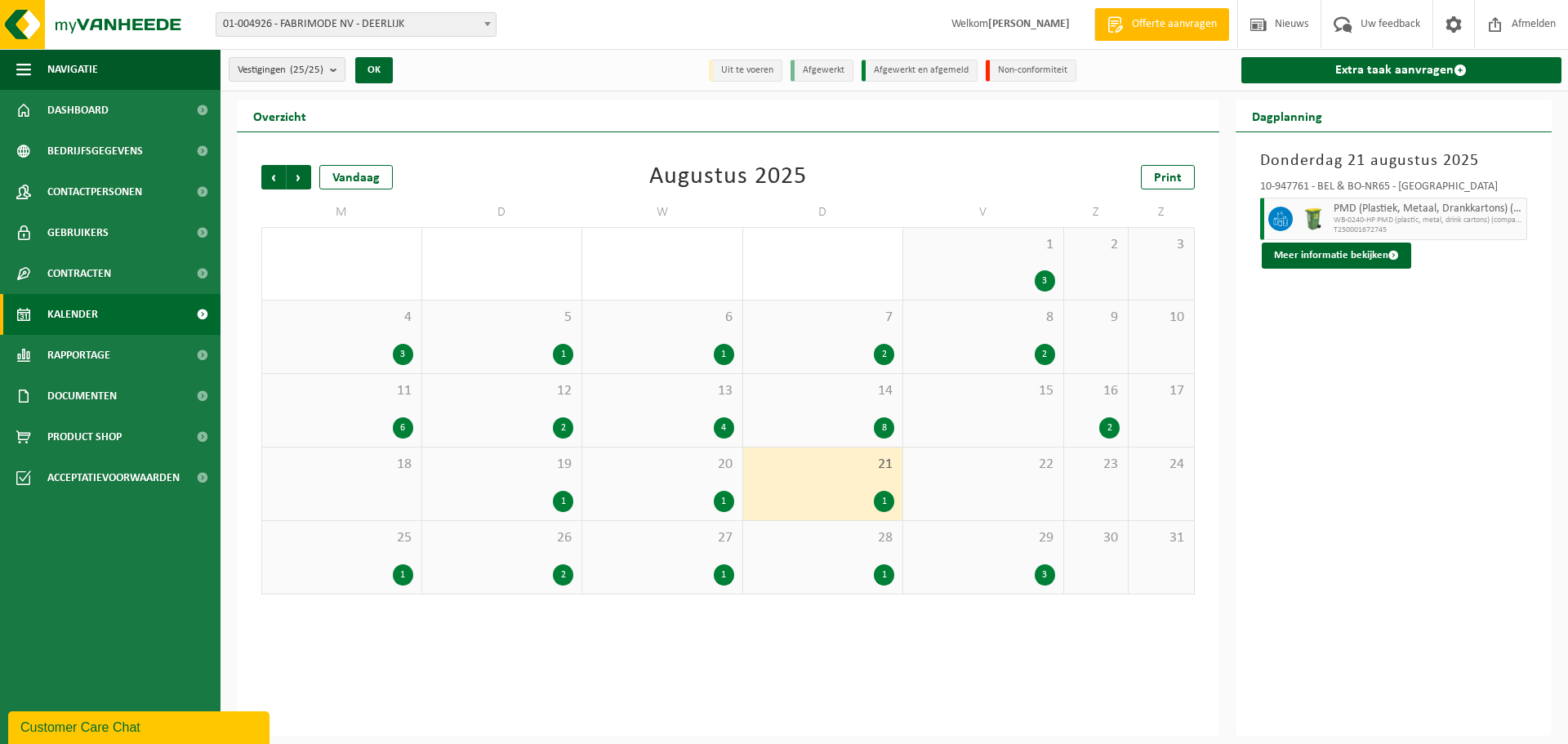
click at [995, 250] on span "1" at bounding box center [983, 244] width 144 height 18
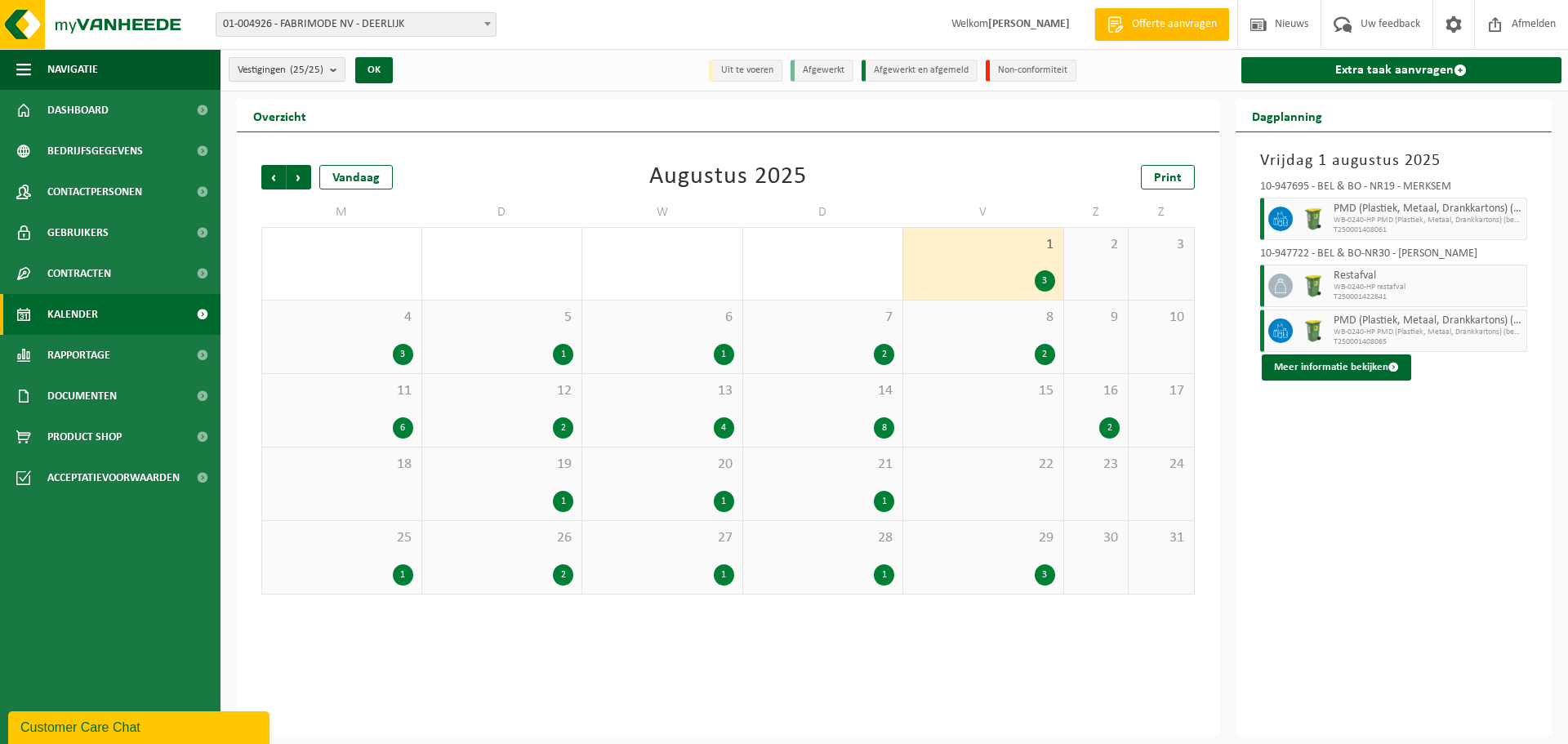
click at [676, 471] on span "20" at bounding box center [662, 464] width 144 height 18
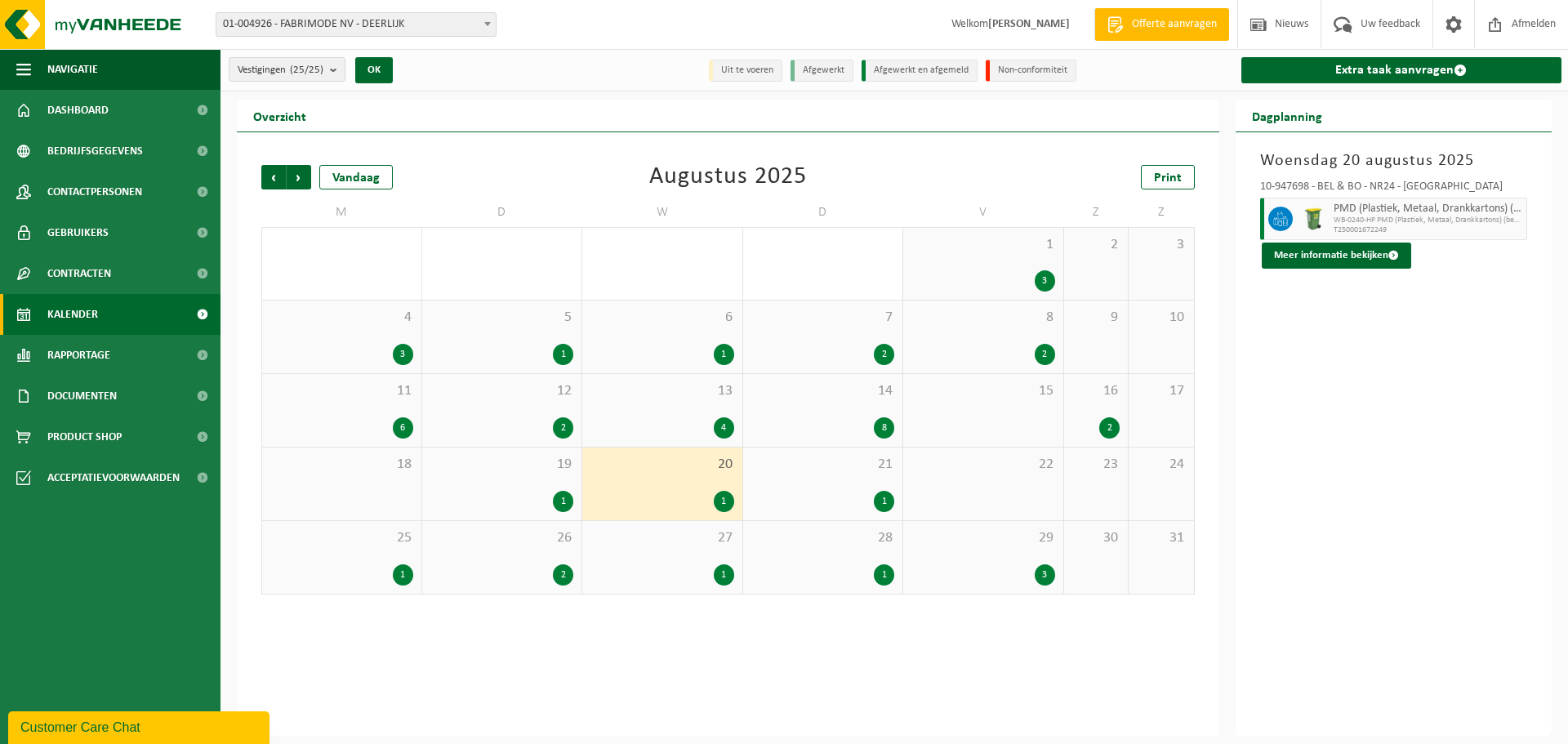
click at [520, 479] on div "19 1" at bounding box center [502, 484] width 160 height 73
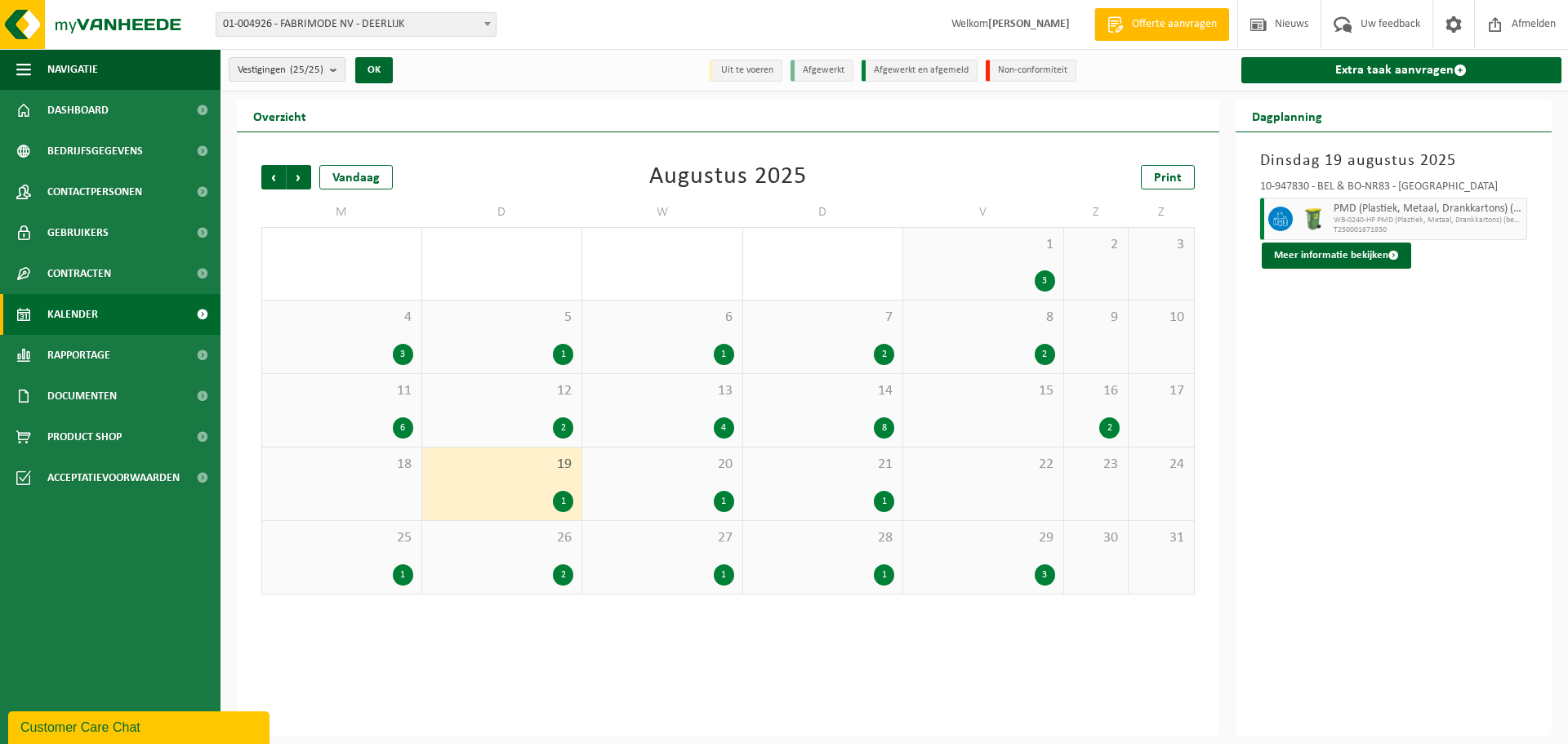
click at [358, 573] on div "1" at bounding box center [341, 574] width 143 height 21
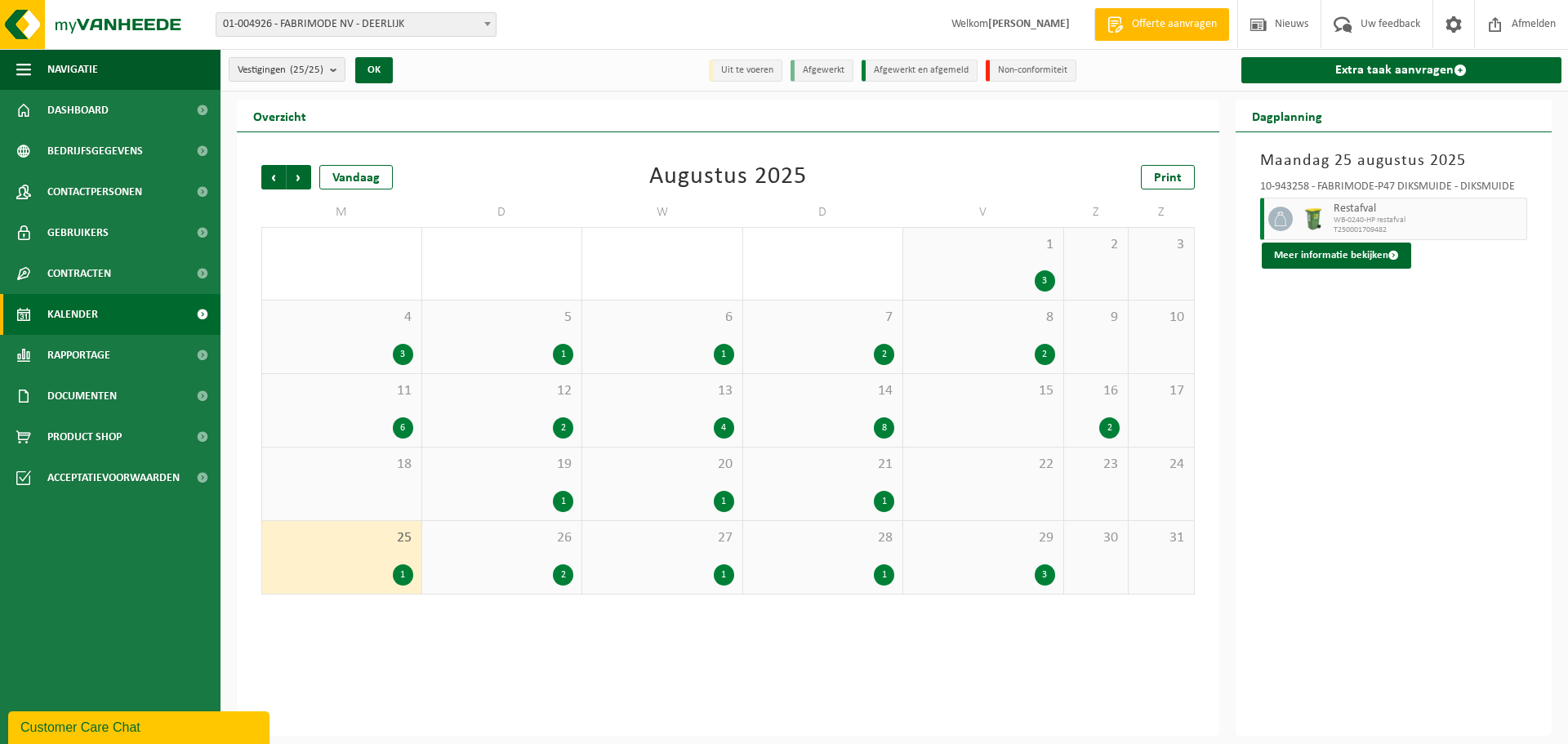
click at [495, 555] on div "26 2" at bounding box center [502, 557] width 160 height 73
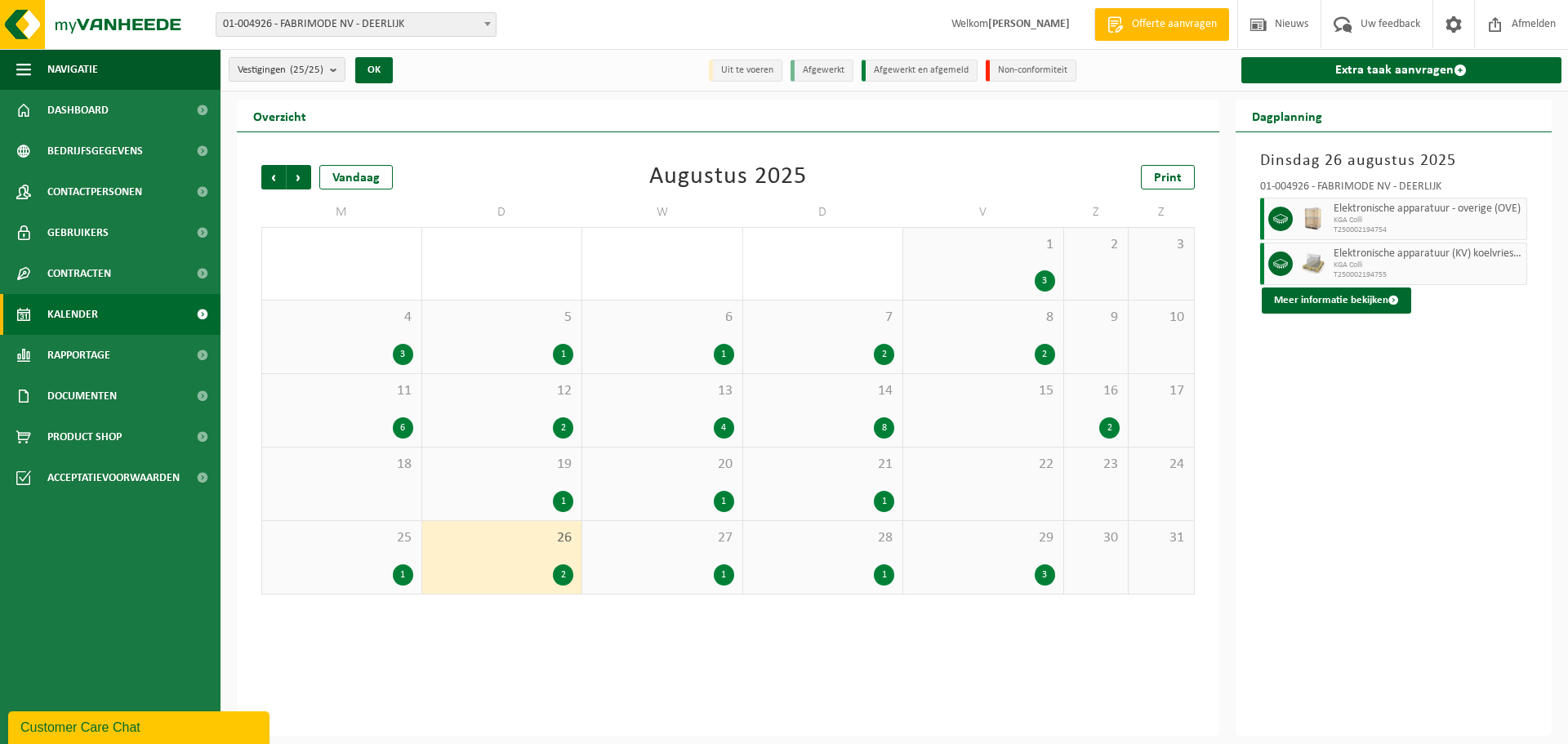
click at [674, 538] on span "27" at bounding box center [662, 537] width 144 height 18
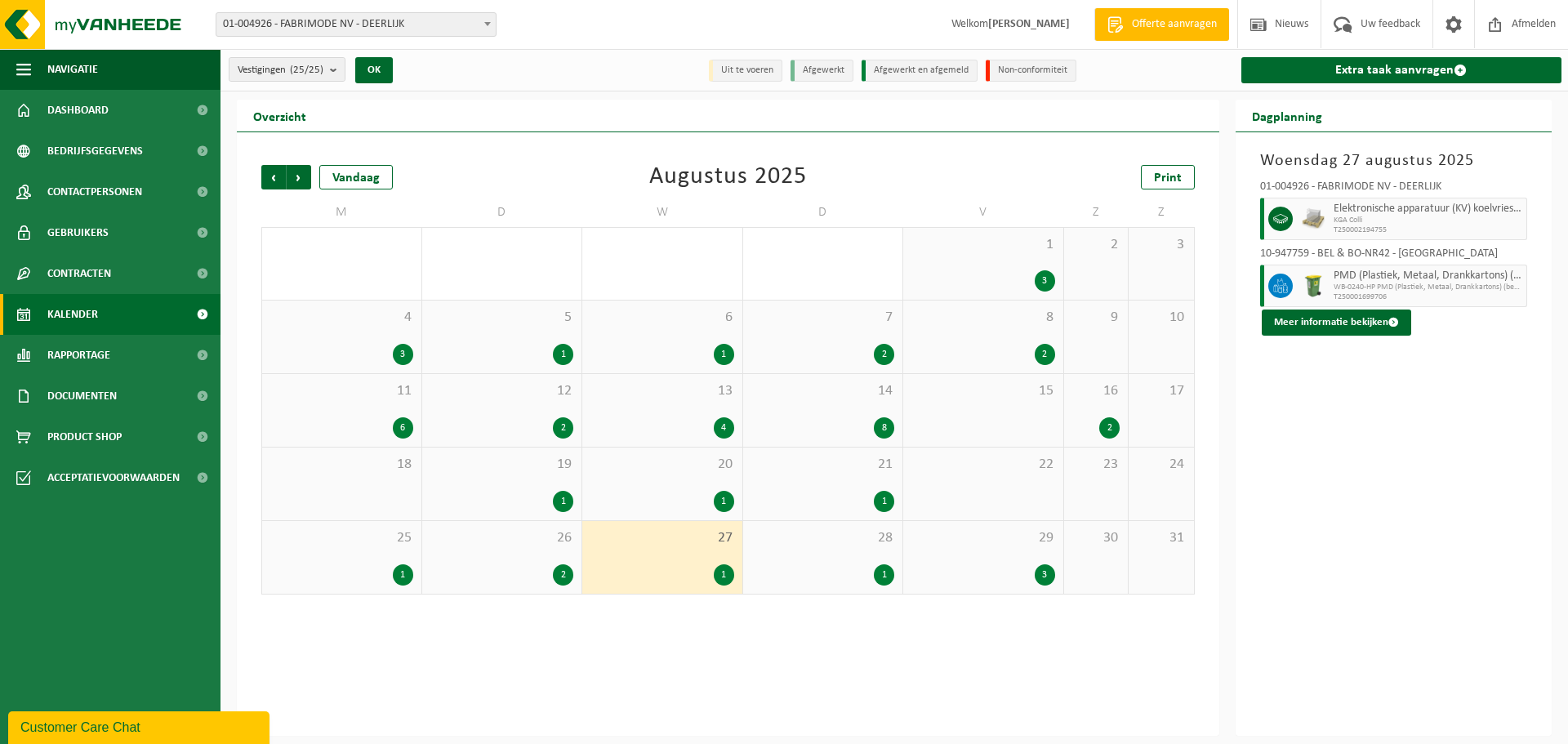
click at [791, 549] on div "28 1" at bounding box center [823, 557] width 160 height 73
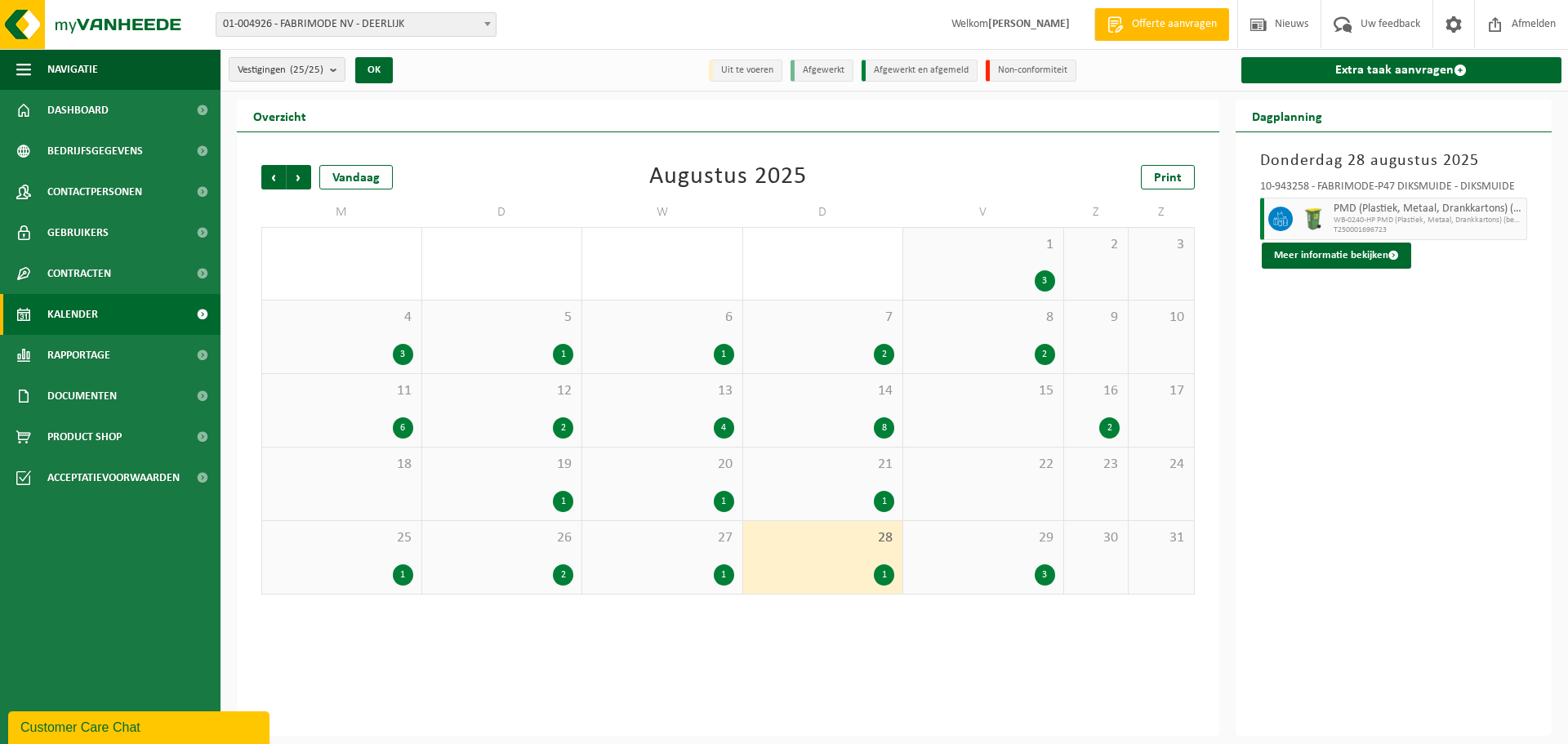
click at [952, 549] on div "29 3" at bounding box center [983, 557] width 160 height 73
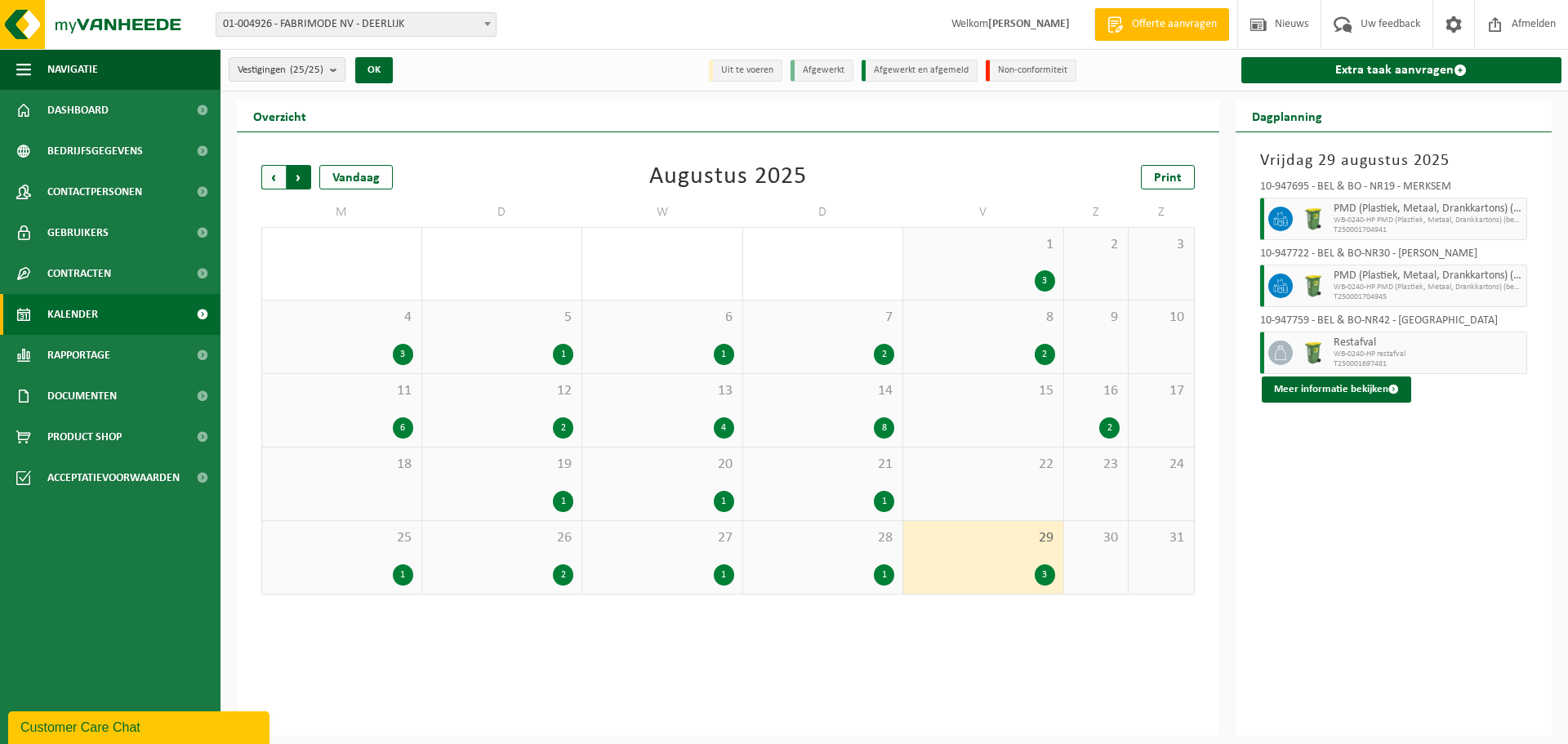
click at [279, 176] on span "Vorige" at bounding box center [273, 176] width 24 height 24
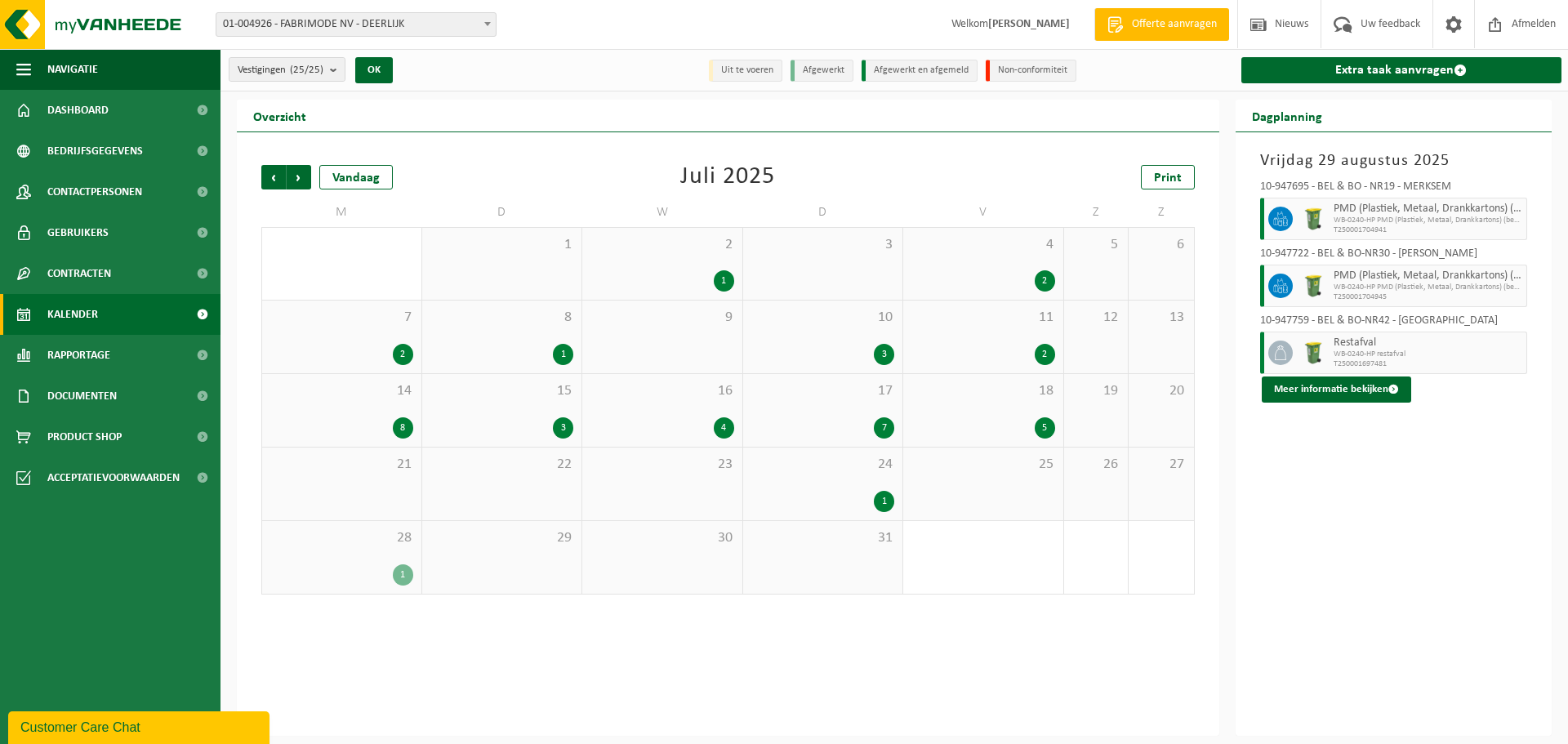
click at [842, 496] on div "1" at bounding box center [823, 501] width 144 height 21
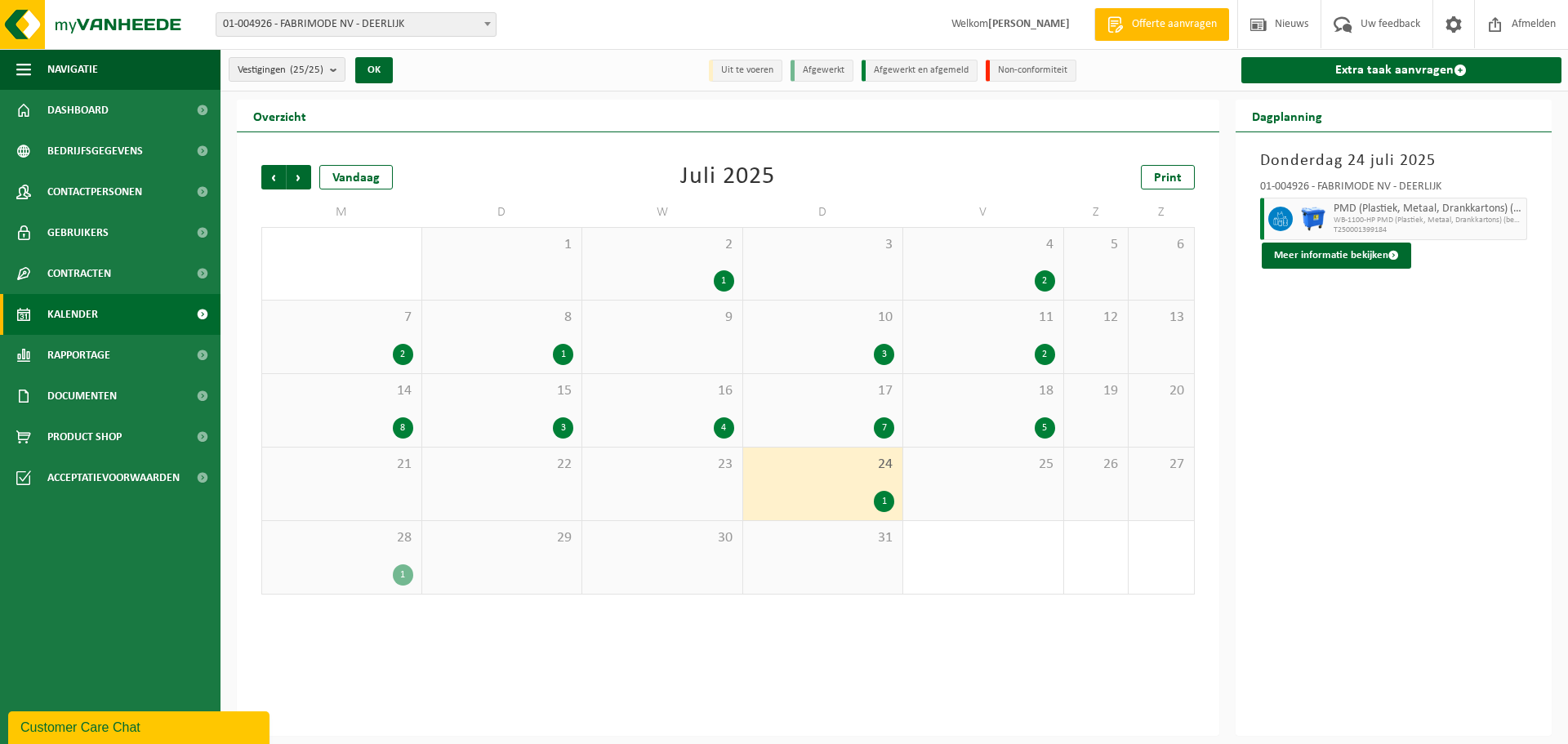
click at [347, 552] on div "28 1" at bounding box center [341, 557] width 160 height 73
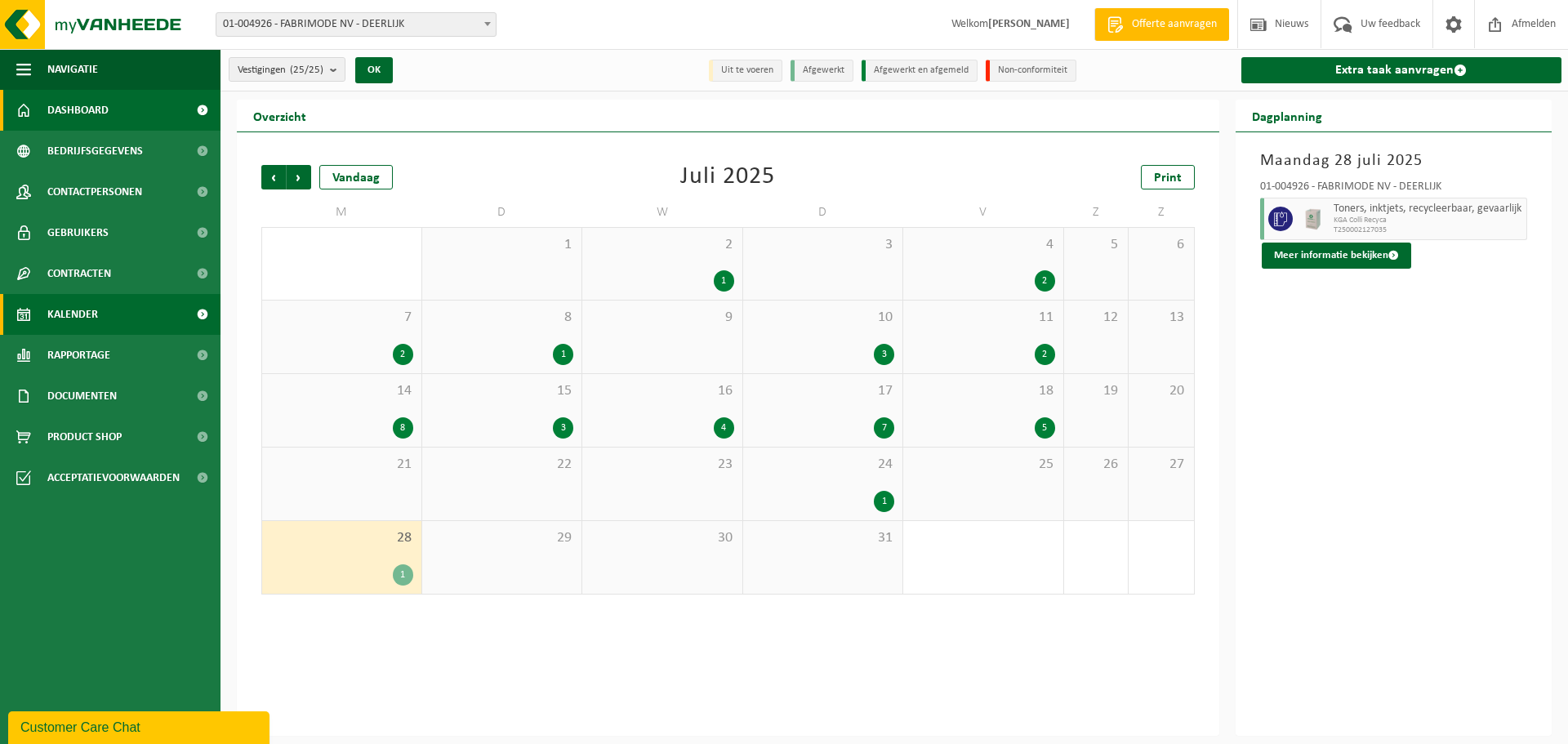
click at [69, 111] on span "Dashboard" at bounding box center [78, 110] width 62 height 41
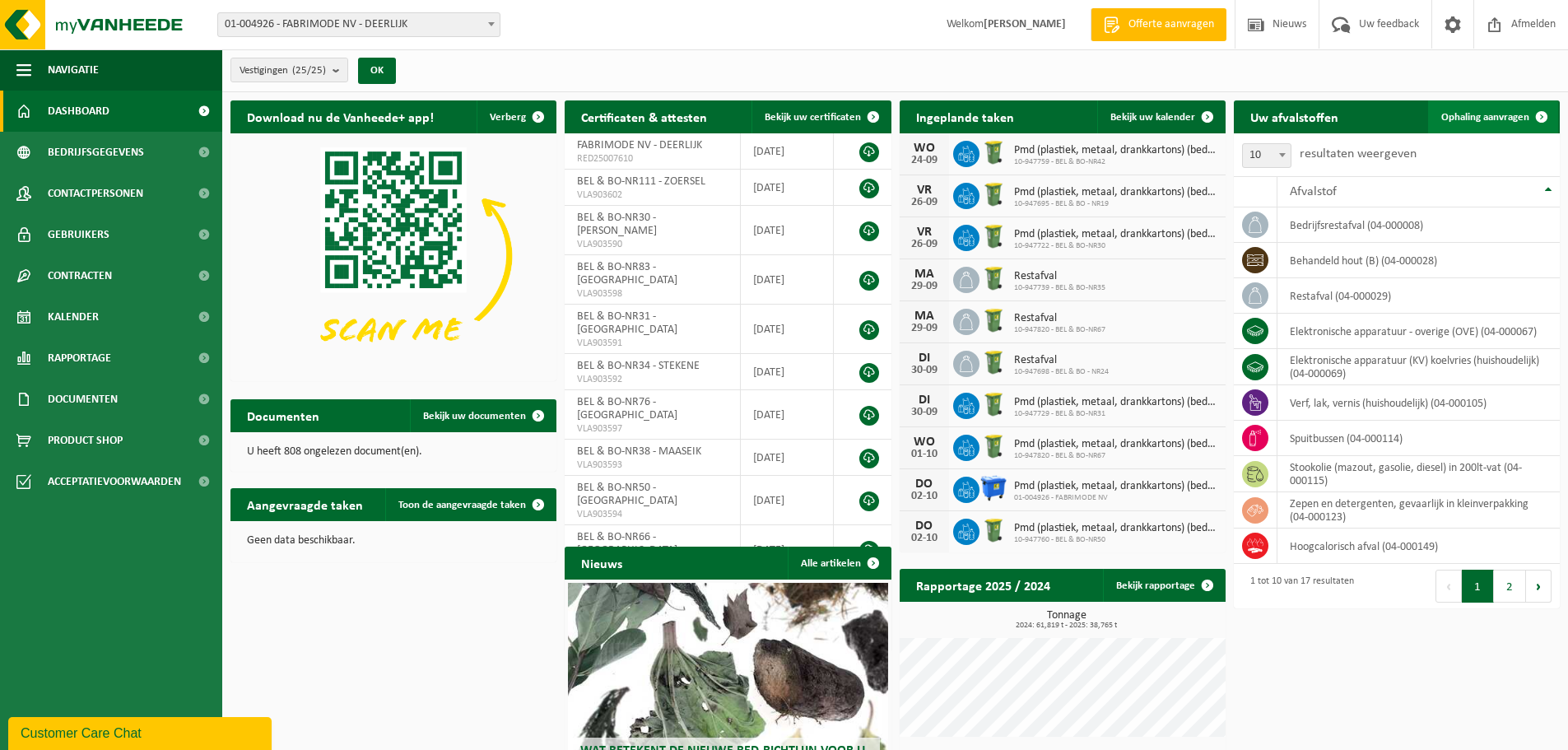
click at [1516, 117] on span "Ophaling aanvragen" at bounding box center [1485, 117] width 88 height 11
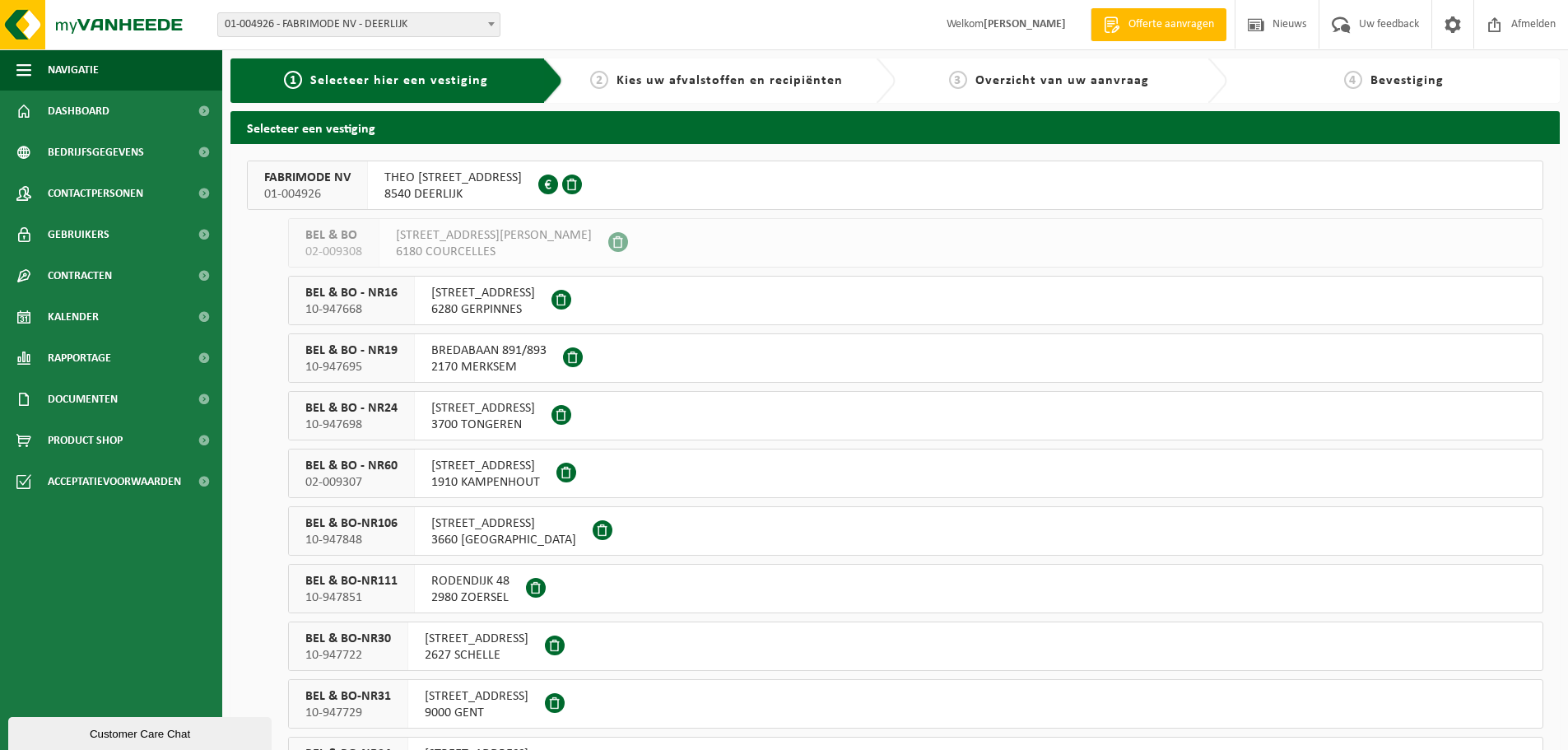
click at [445, 190] on span "8540 DEERLIJK" at bounding box center [452, 193] width 137 height 16
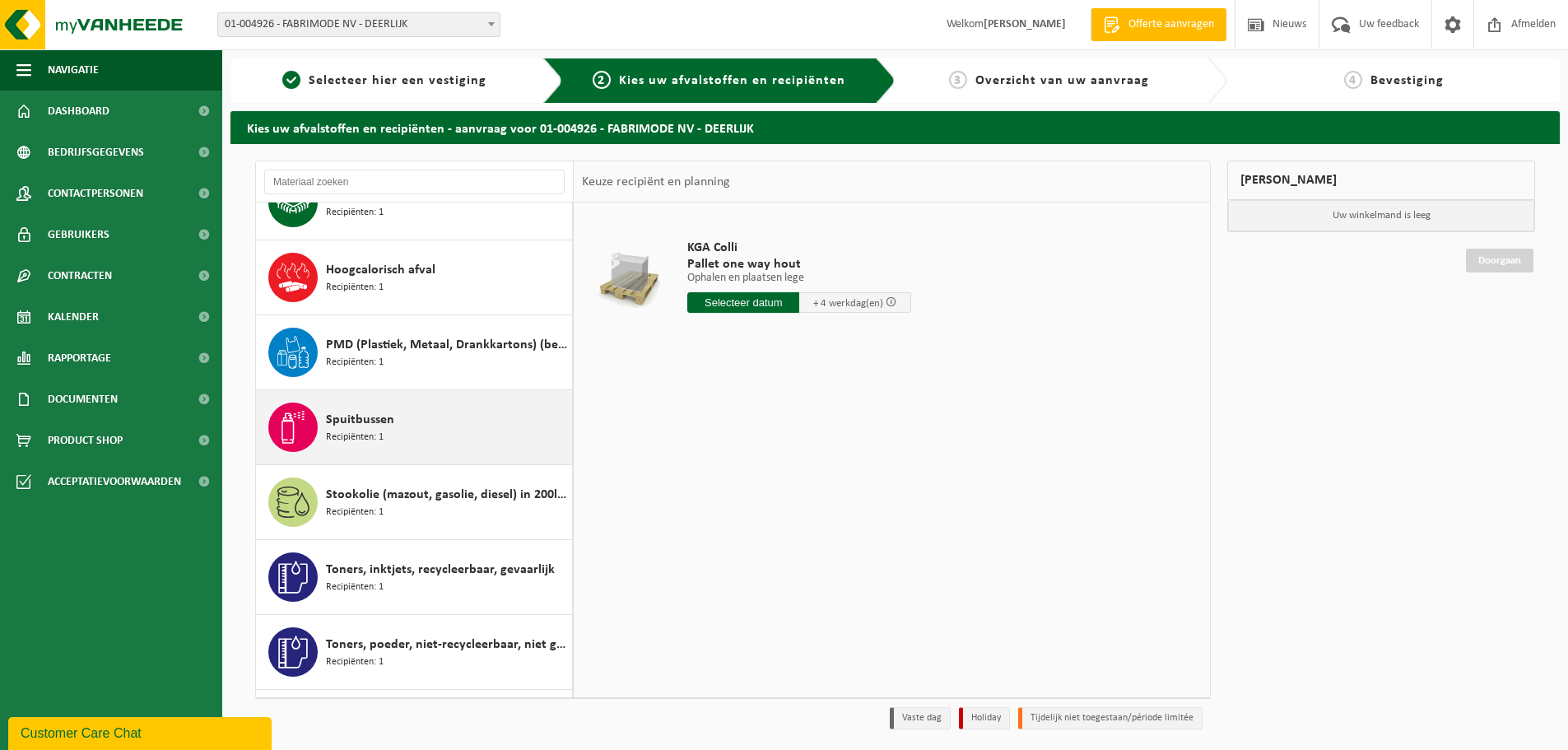
scroll to position [628, 0]
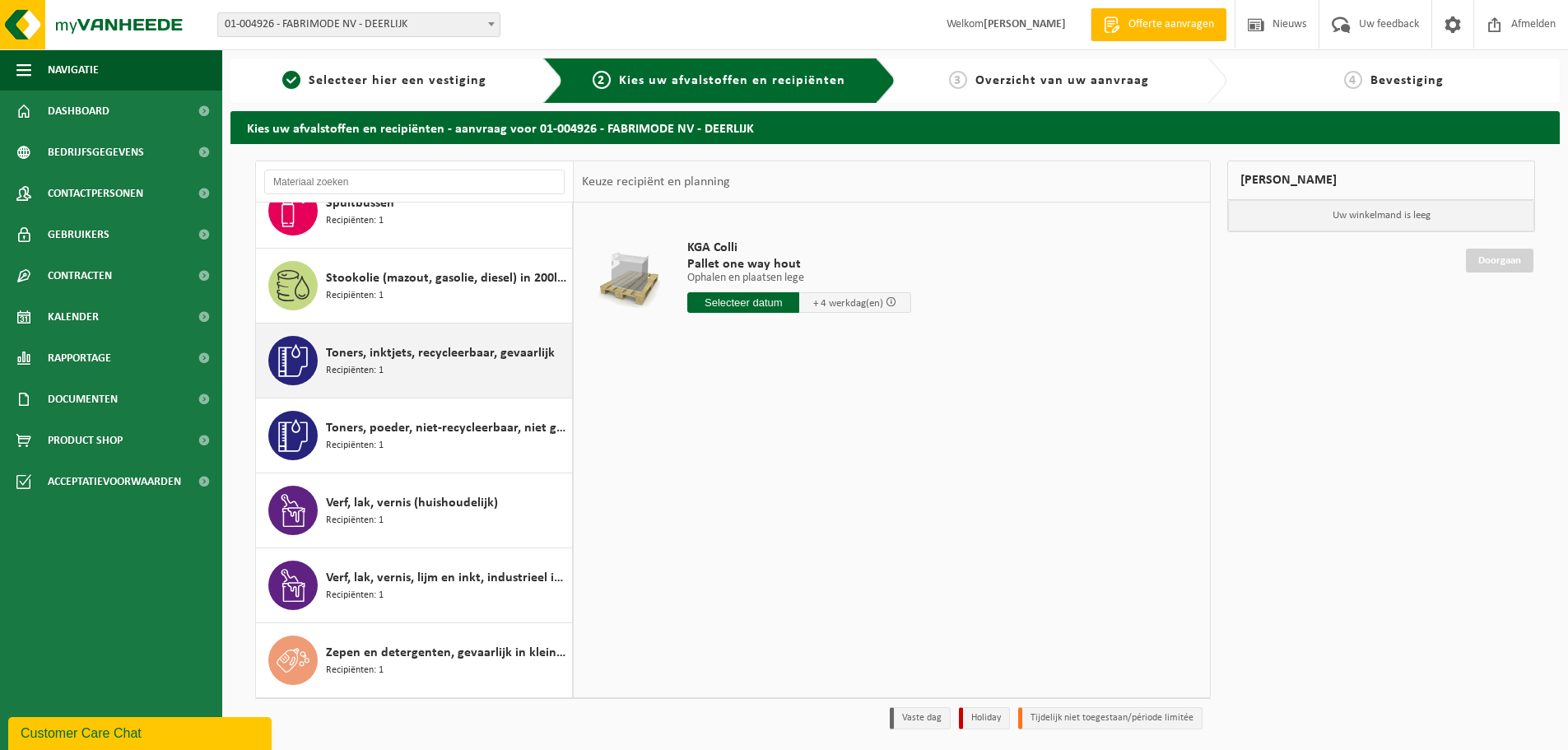
click at [468, 359] on span "Toners, inktjets, recycleerbaar, gevaarlijk" at bounding box center [440, 352] width 229 height 20
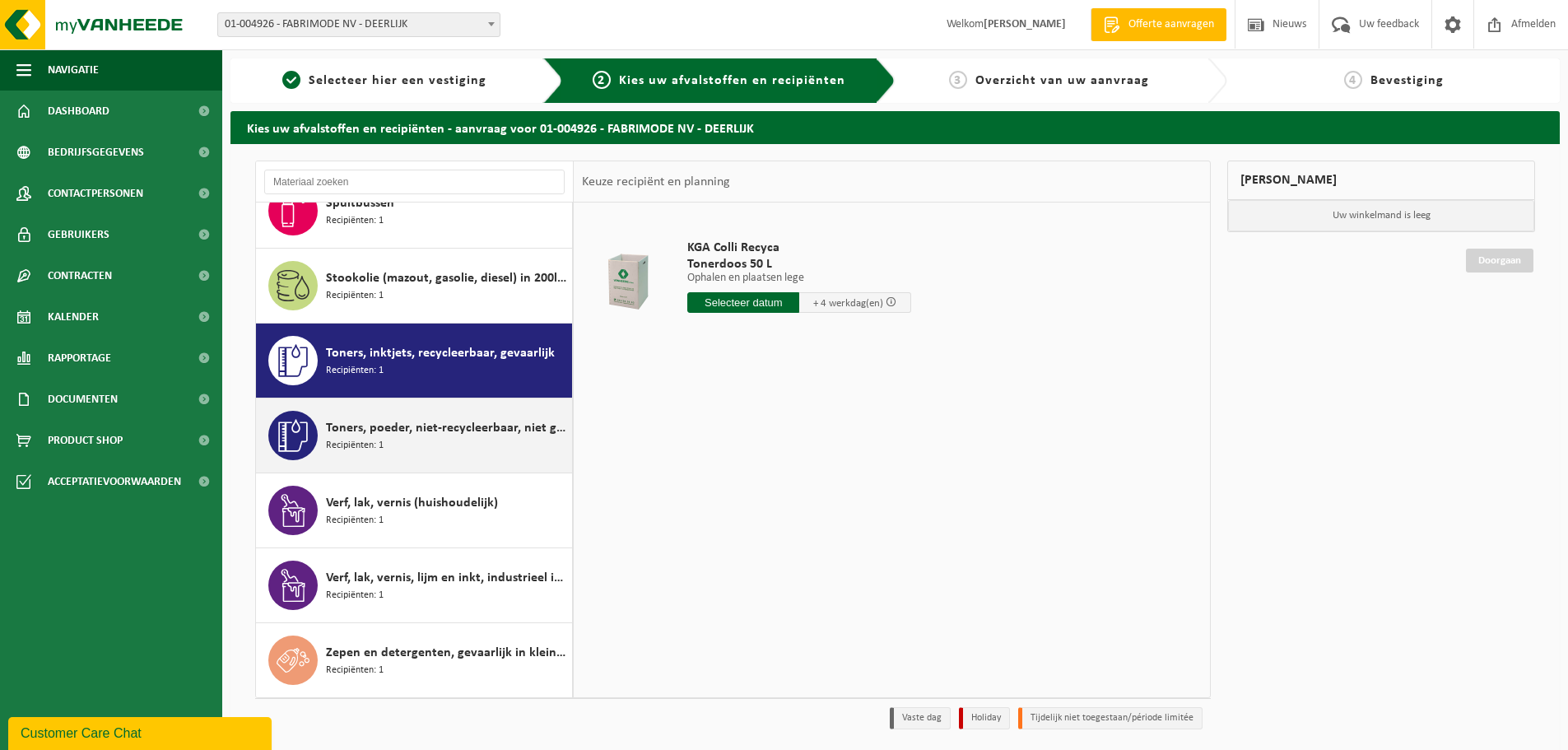
click at [465, 438] on div "Toners, poeder, niet-recycleerbaar, niet gevaarlijk Recipiënten: 1" at bounding box center [447, 435] width 242 height 49
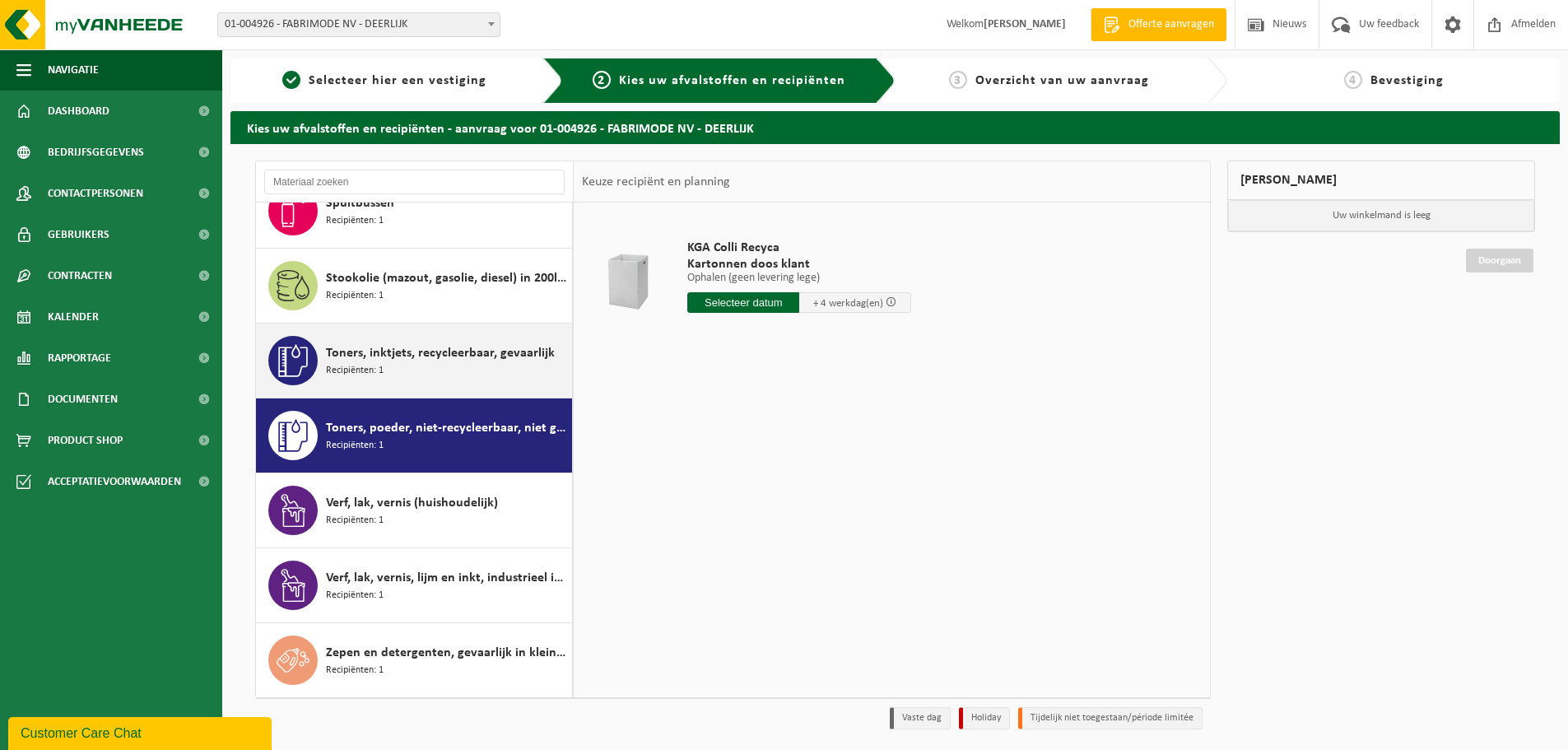
click at [437, 386] on div "Toners, inktjets, recycleerbaar, gevaarlijk Recipiënten: 1" at bounding box center [415, 360] width 317 height 74
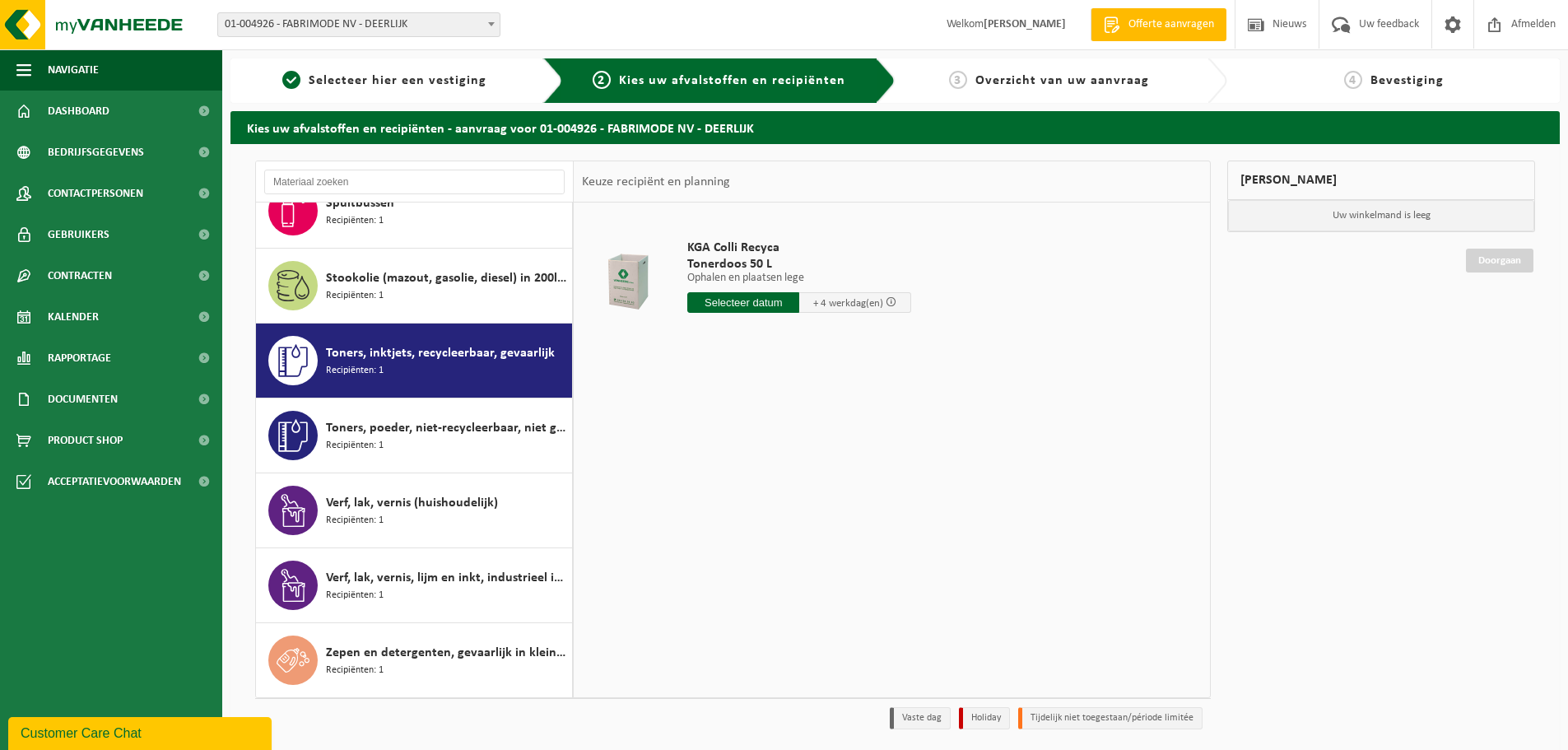
click at [764, 301] on input "text" at bounding box center [742, 302] width 112 height 20
click at [813, 479] on div "26" at bounding box center [819, 474] width 29 height 26
type input "Van [DATE]"
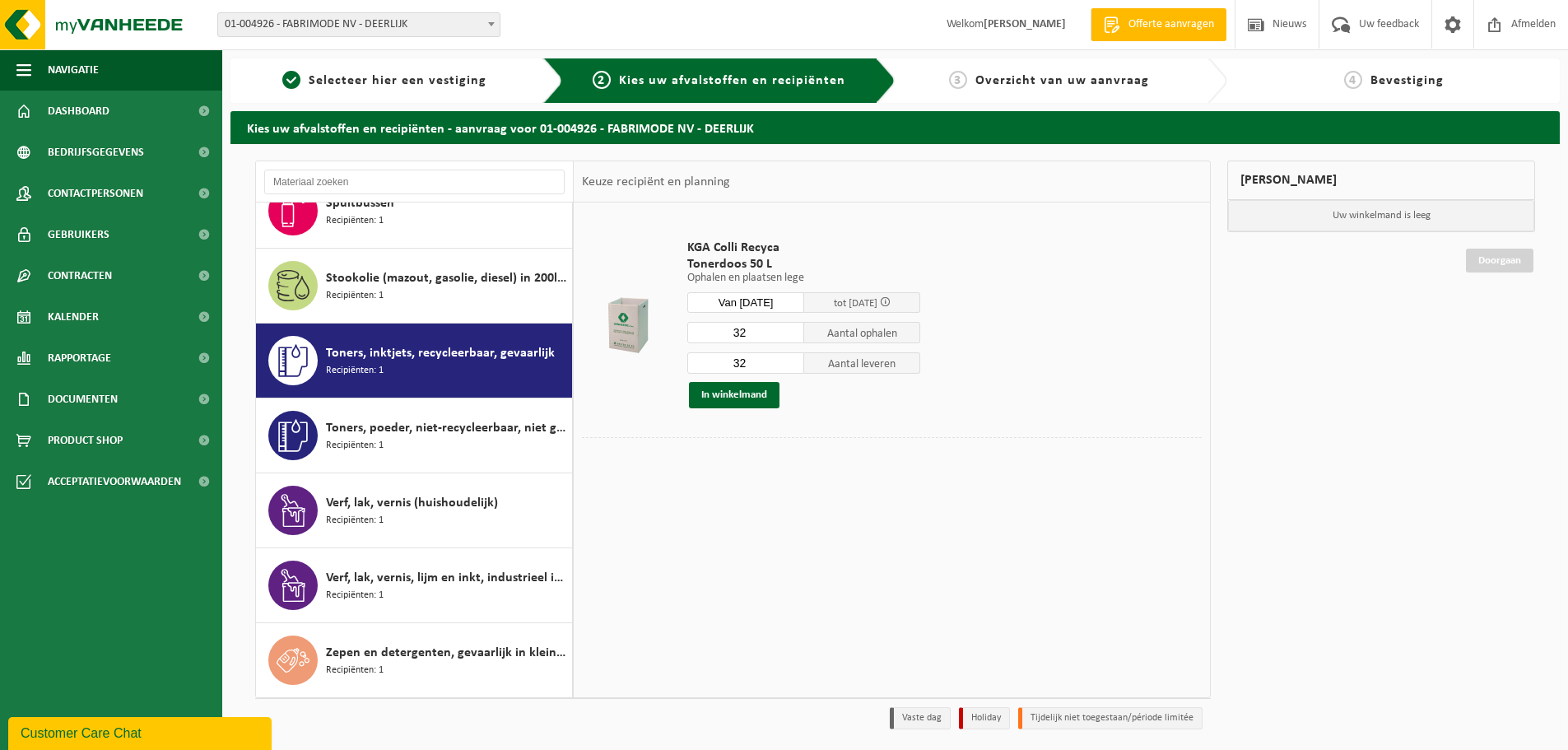
drag, startPoint x: 764, startPoint y: 335, endPoint x: 658, endPoint y: 338, distance: 106.0
click at [660, 336] on tr "KGA Colli Recyca Tonerdoos 50 L Ophalen en plaatsen lege Ophalen en plaatsen le…" at bounding box center [892, 323] width 620 height 226
type input "2"
drag, startPoint x: 763, startPoint y: 367, endPoint x: 684, endPoint y: 369, distance: 79.0
click at [684, 369] on div "KGA Colli Recyca Tonerdoos 50 L Ophalen en plaatsen lege Ophalen en plaatsen le…" at bounding box center [804, 323] width 249 height 202
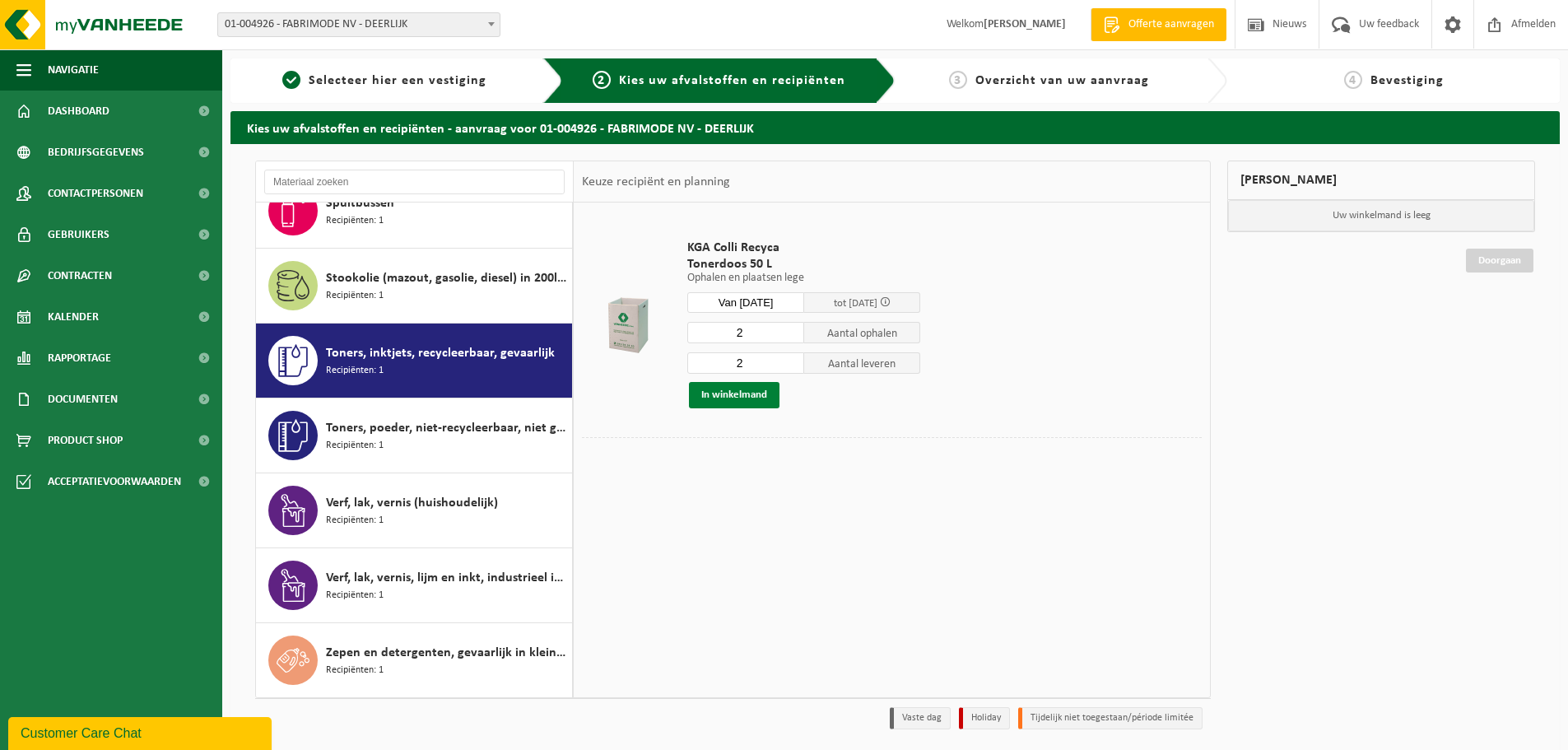
type input "2"
click at [732, 390] on button "In winkelmand" at bounding box center [734, 395] width 90 height 26
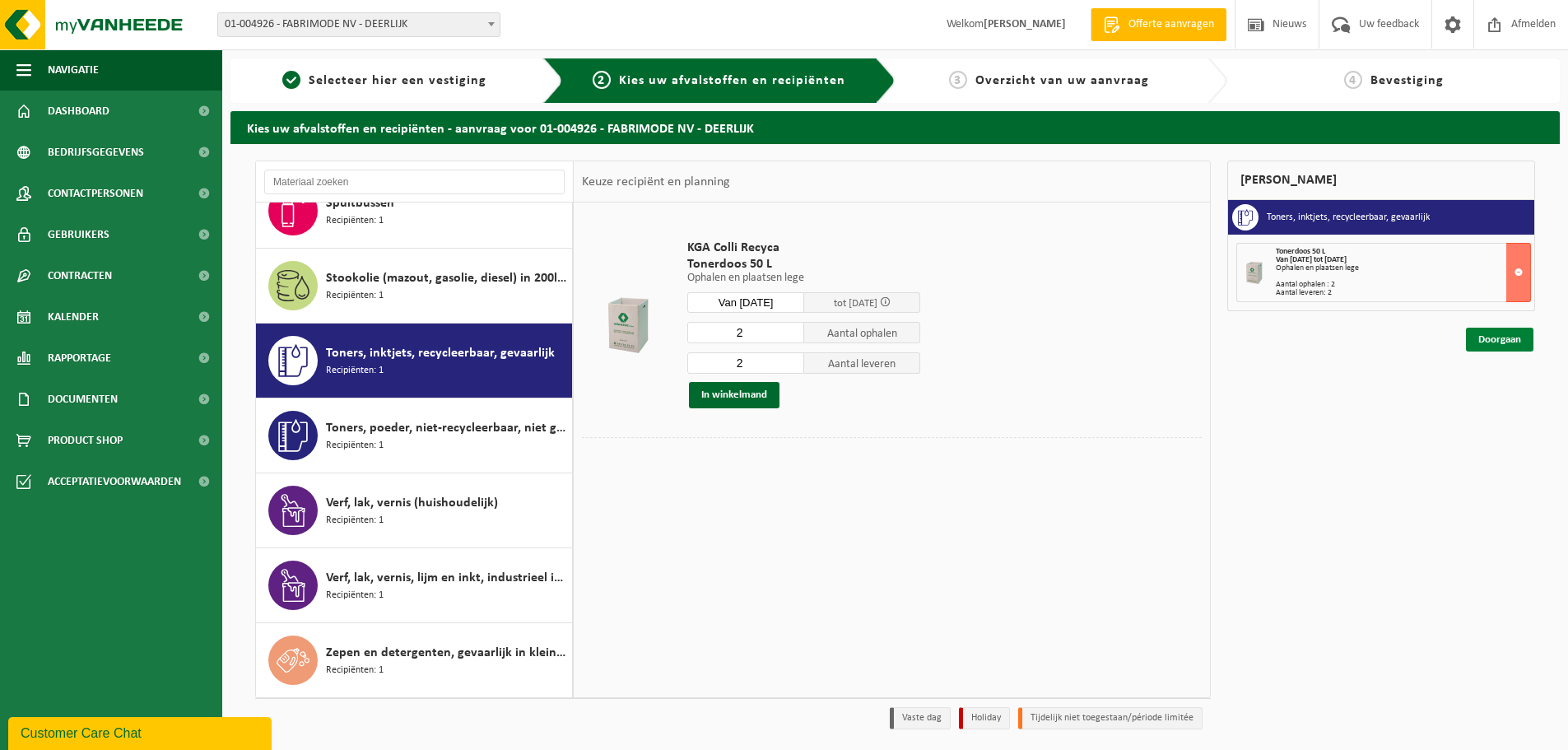
click at [1491, 341] on link "Doorgaan" at bounding box center [1499, 340] width 67 height 24
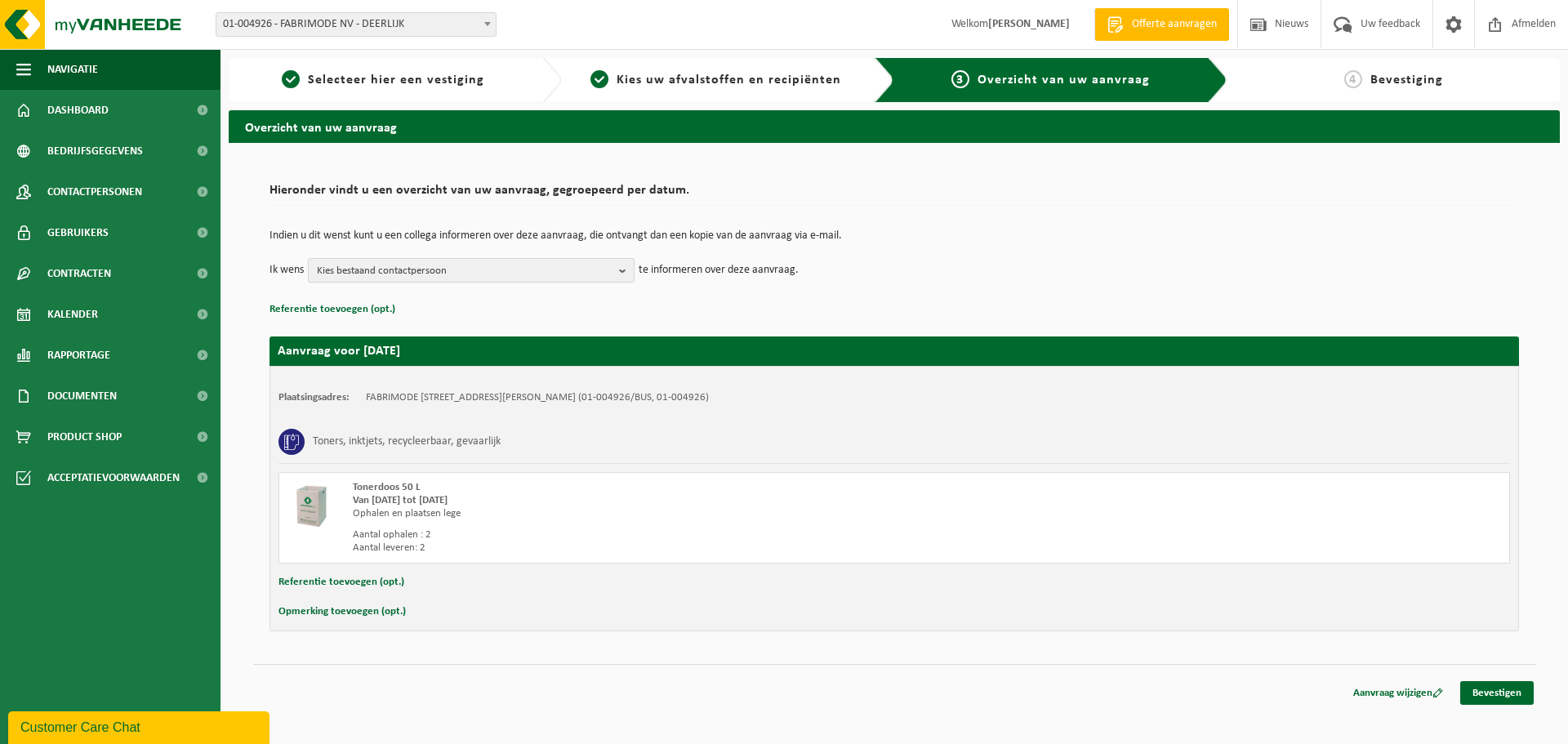
click at [553, 273] on span "Kies bestaand contactpersoon" at bounding box center [465, 270] width 296 height 24
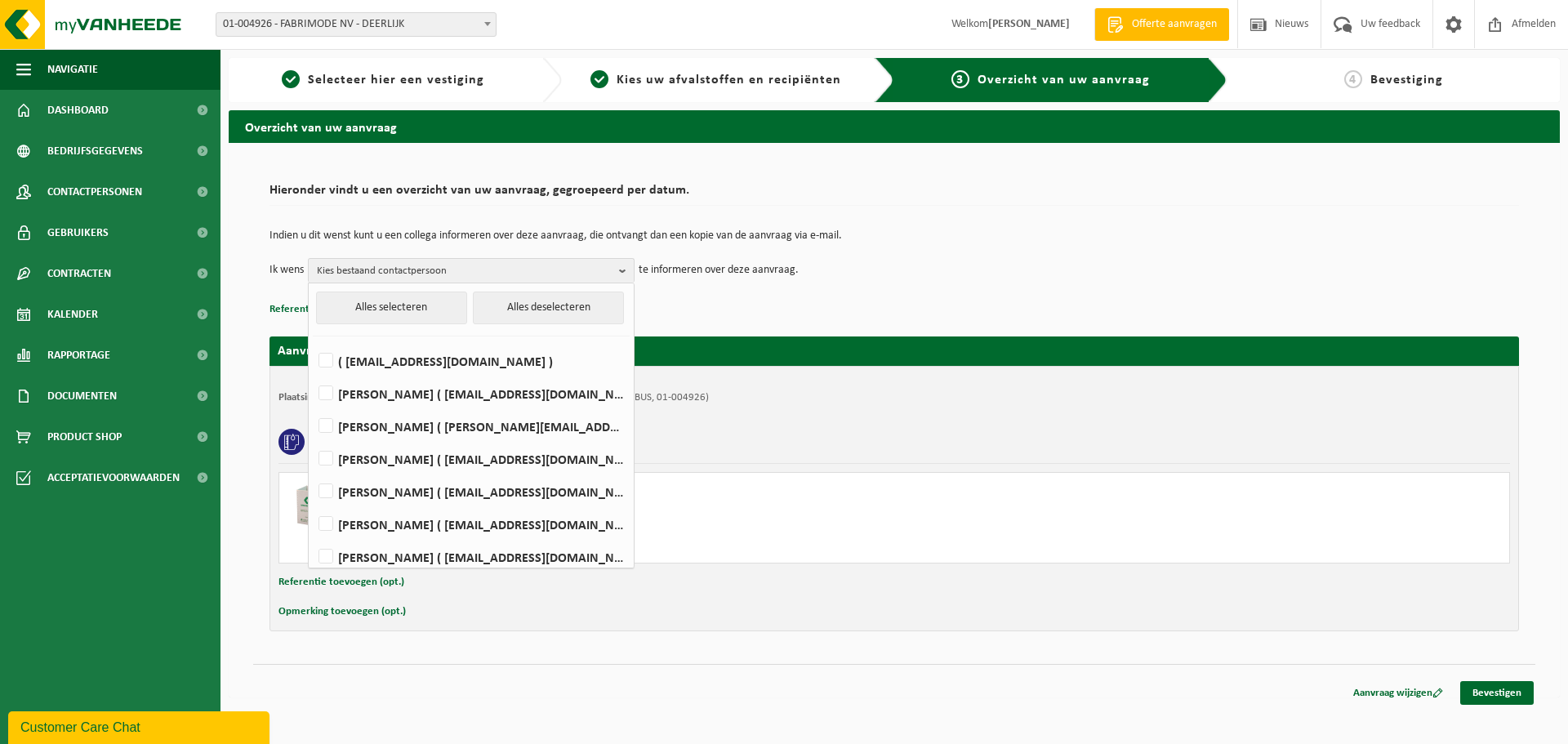
click at [1138, 247] on td "Indien u dit wenst kunt u een collega informeren over deze aanvraag, die ontvan…" at bounding box center [894, 244] width 1250 height 28
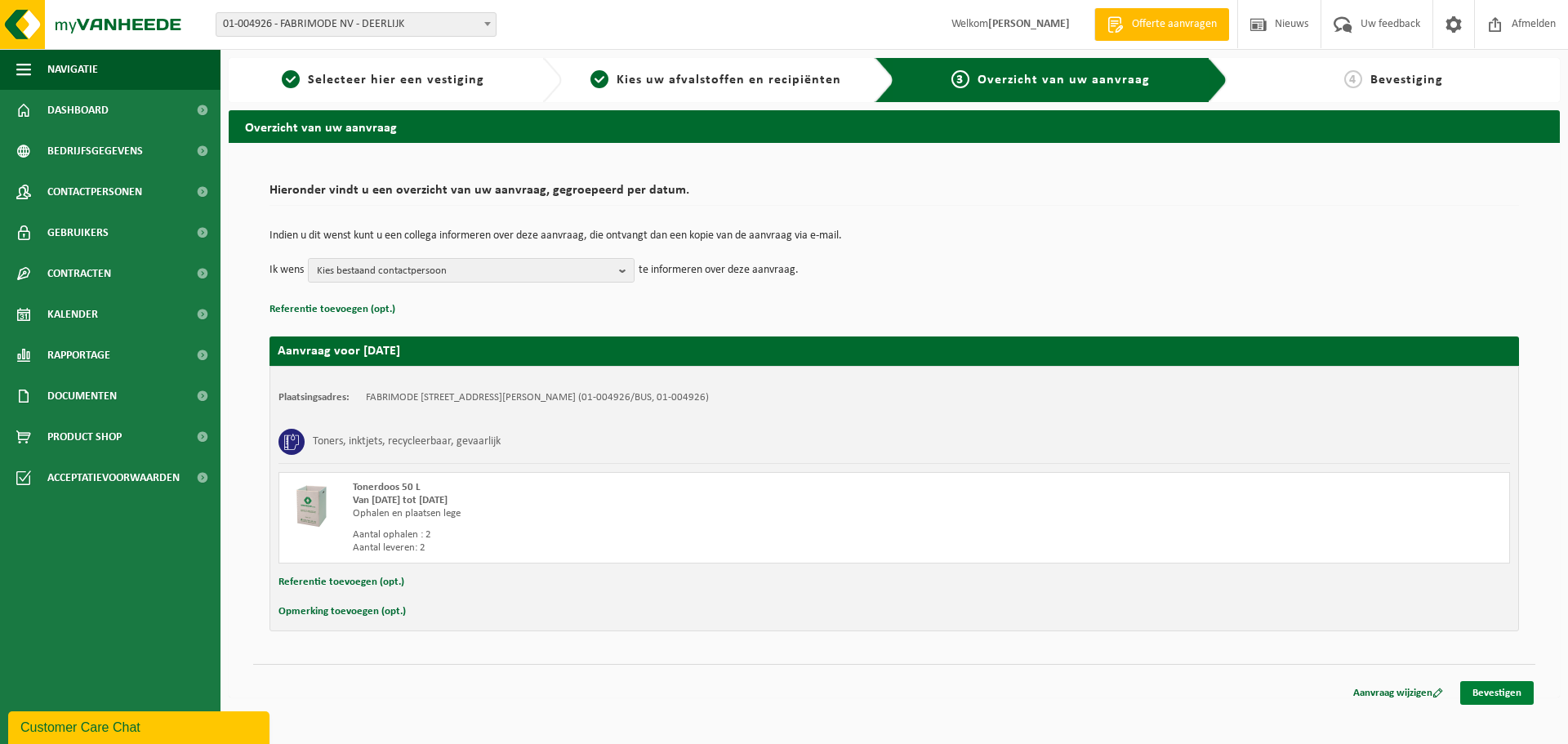
click at [1511, 697] on link "Bevestigen" at bounding box center [1497, 692] width 74 height 24
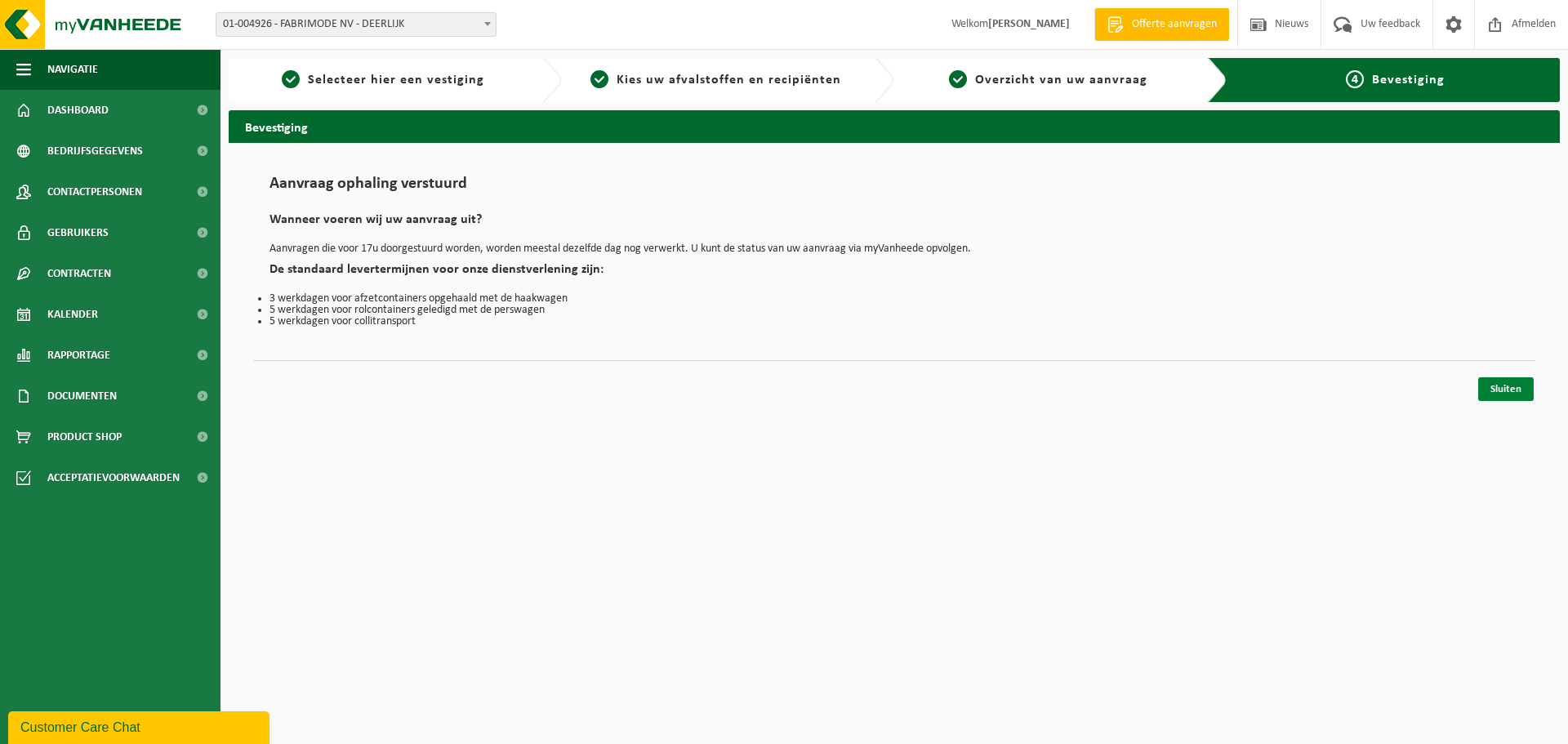
click at [1502, 387] on link "Sluiten" at bounding box center [1506, 389] width 56 height 24
